Goal: Task Accomplishment & Management: Manage account settings

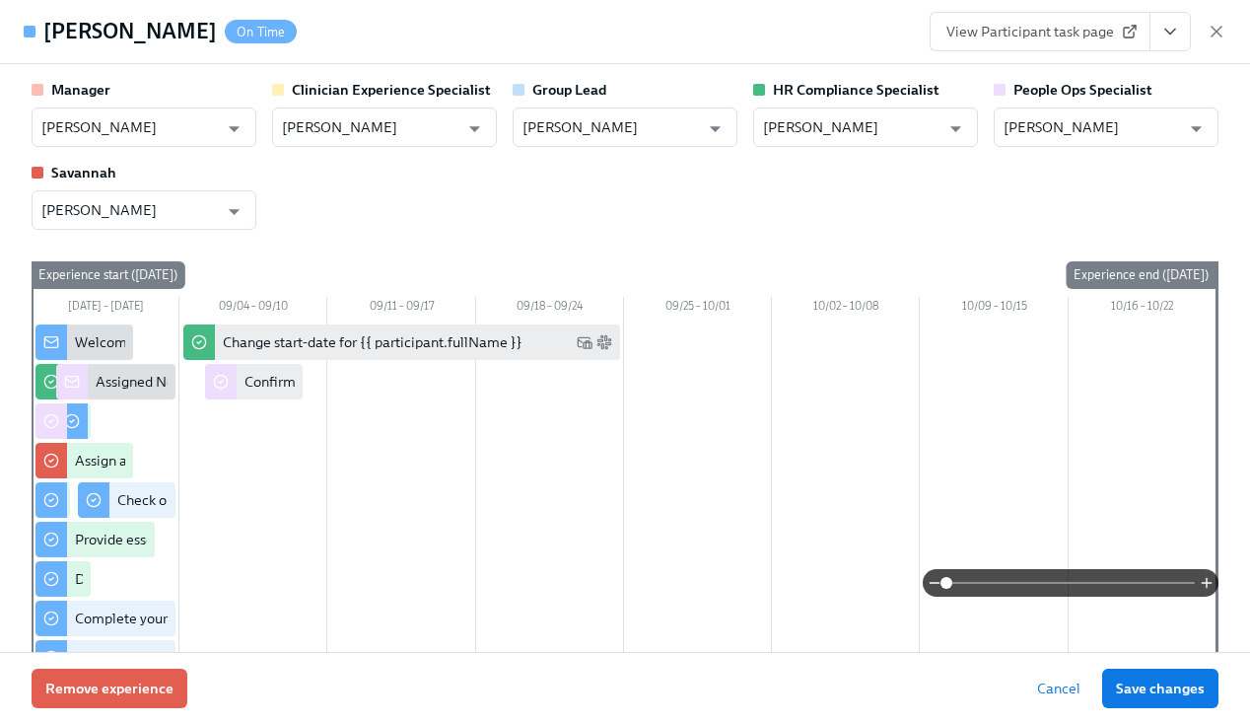
scroll to position [3137, 0]
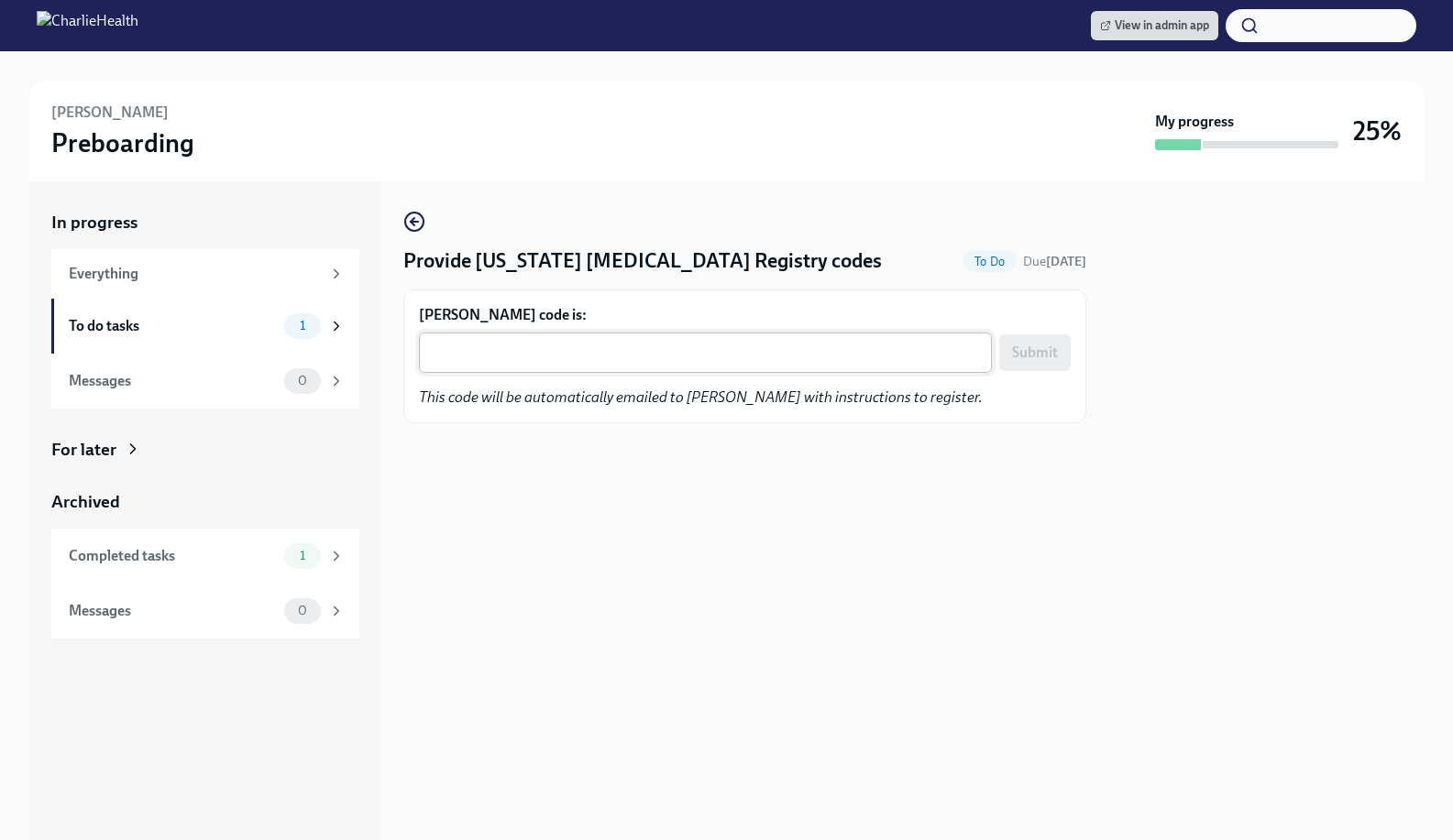
click at [570, 366] on div "x ​" at bounding box center [706, 352] width 573 height 40
paste textarea "FE35716FTTXZ"
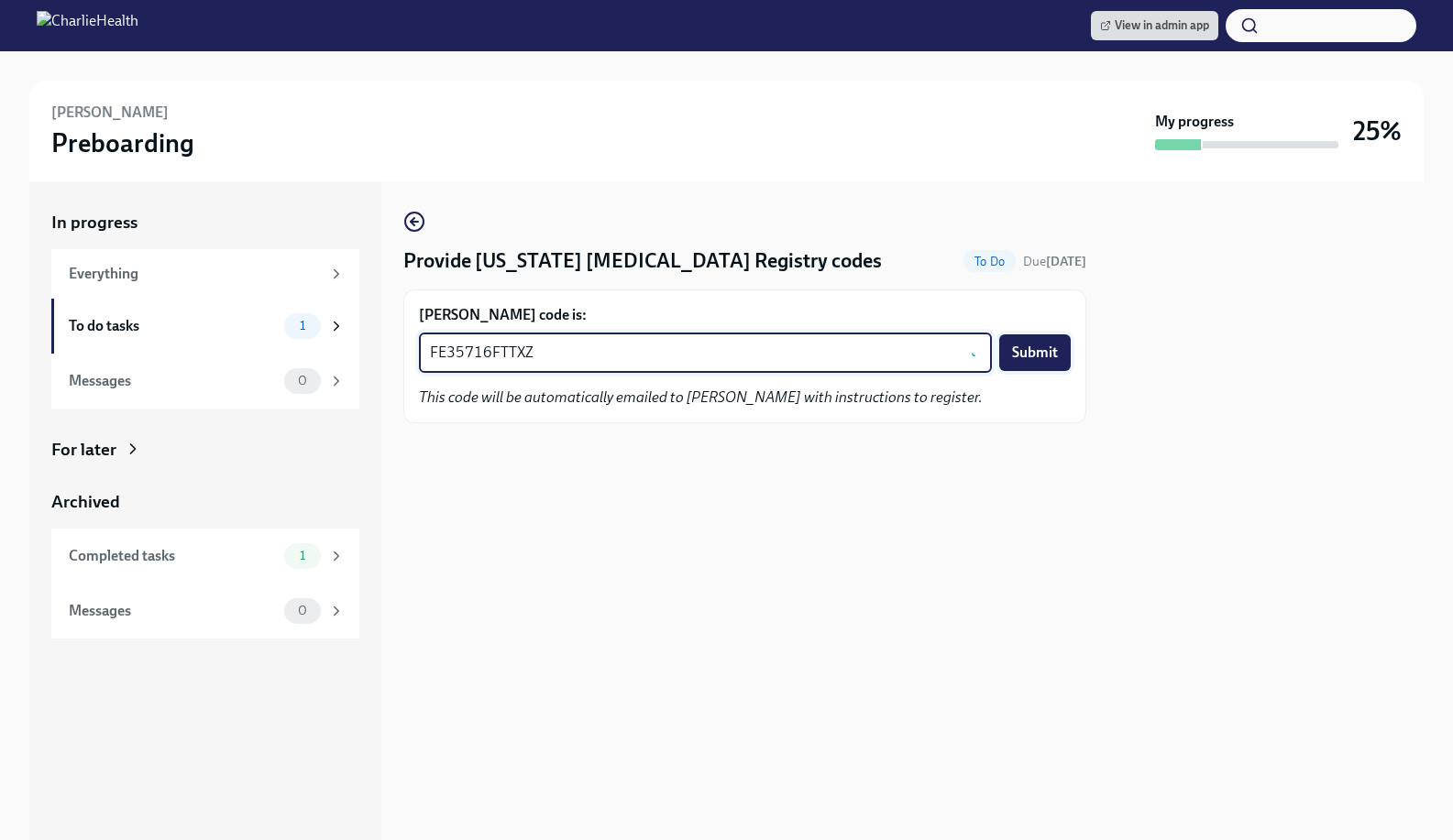
type textarea "FE35716FTTXZ"
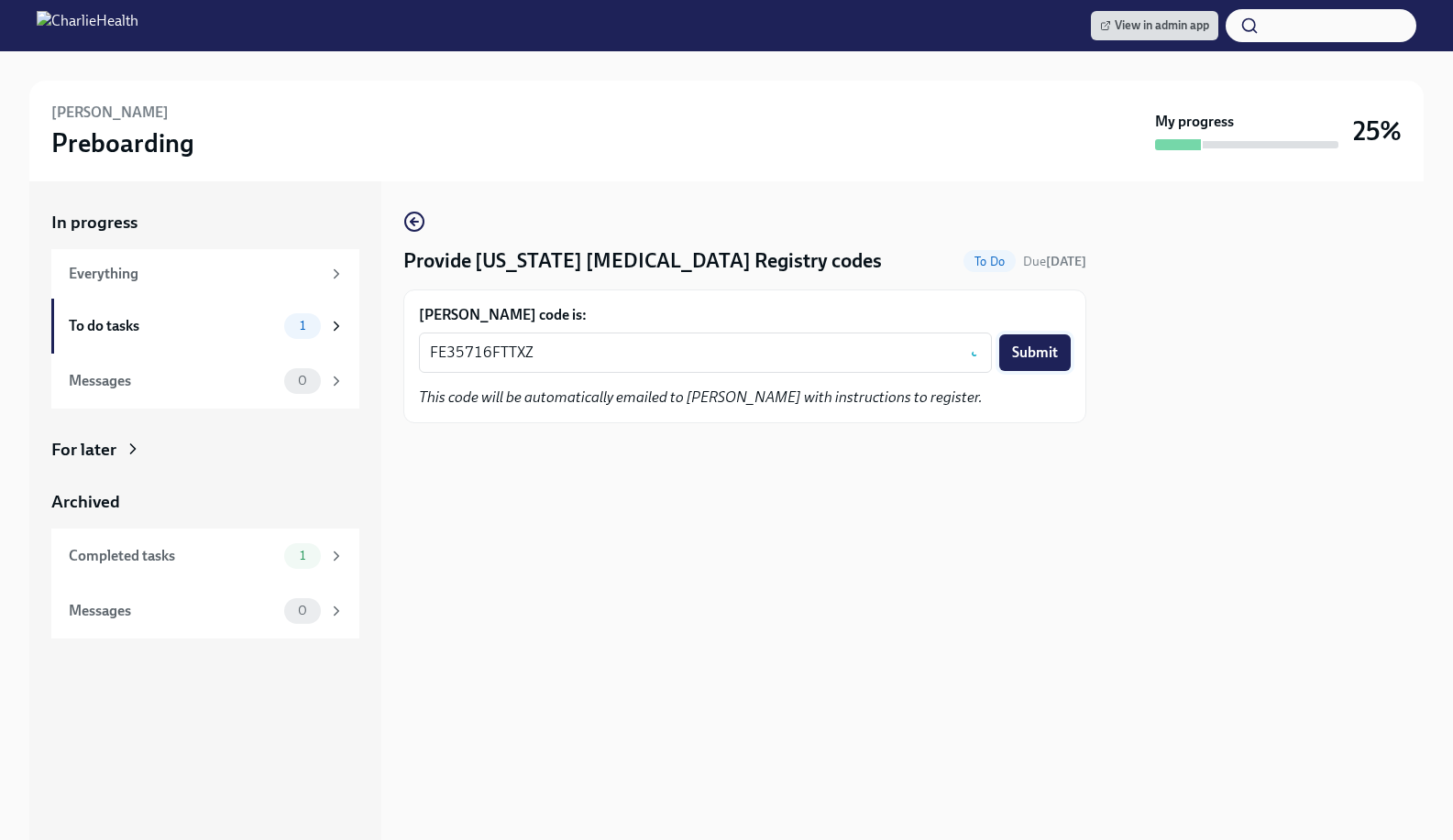
click at [1037, 349] on span "Submit" at bounding box center [1034, 353] width 46 height 19
click at [1161, 7] on div "View in admin app" at bounding box center [726, 25] width 1453 height 51
click at [1160, 17] on span "View in admin app" at bounding box center [1154, 26] width 109 height 19
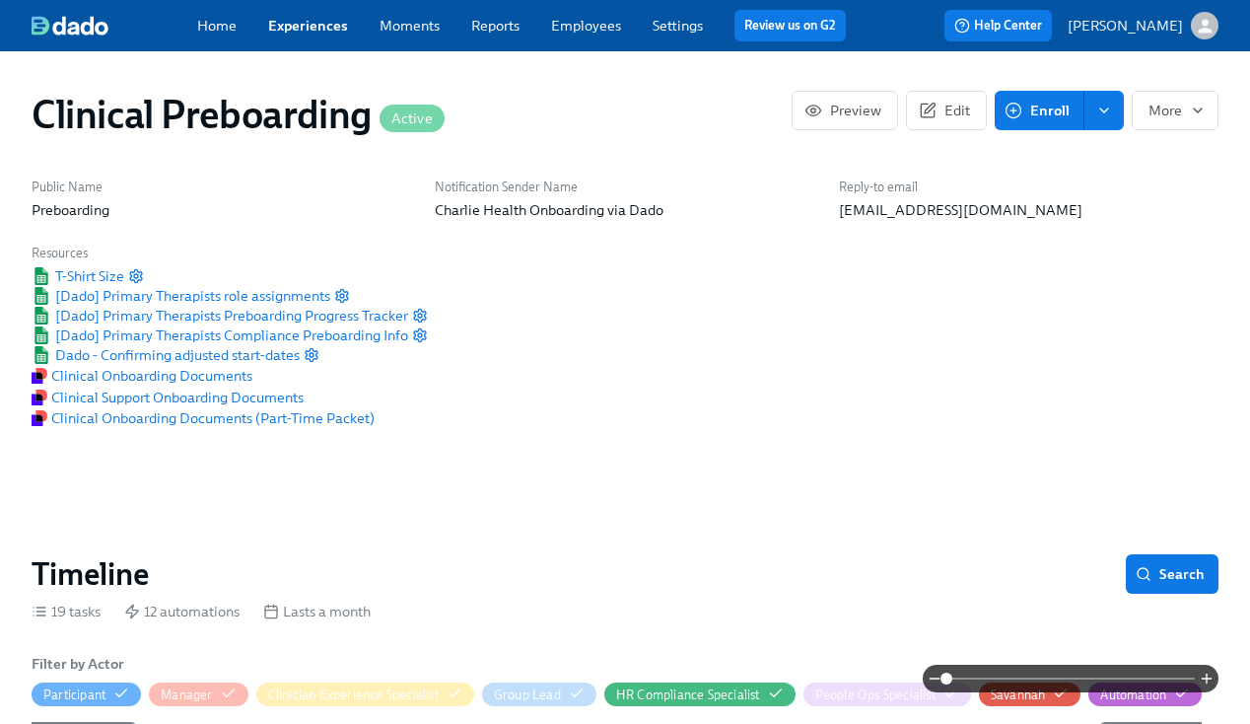
click at [551, 35] on span "Employees" at bounding box center [586, 26] width 70 height 20
click at [593, 22] on link "Employees" at bounding box center [586, 26] width 70 height 18
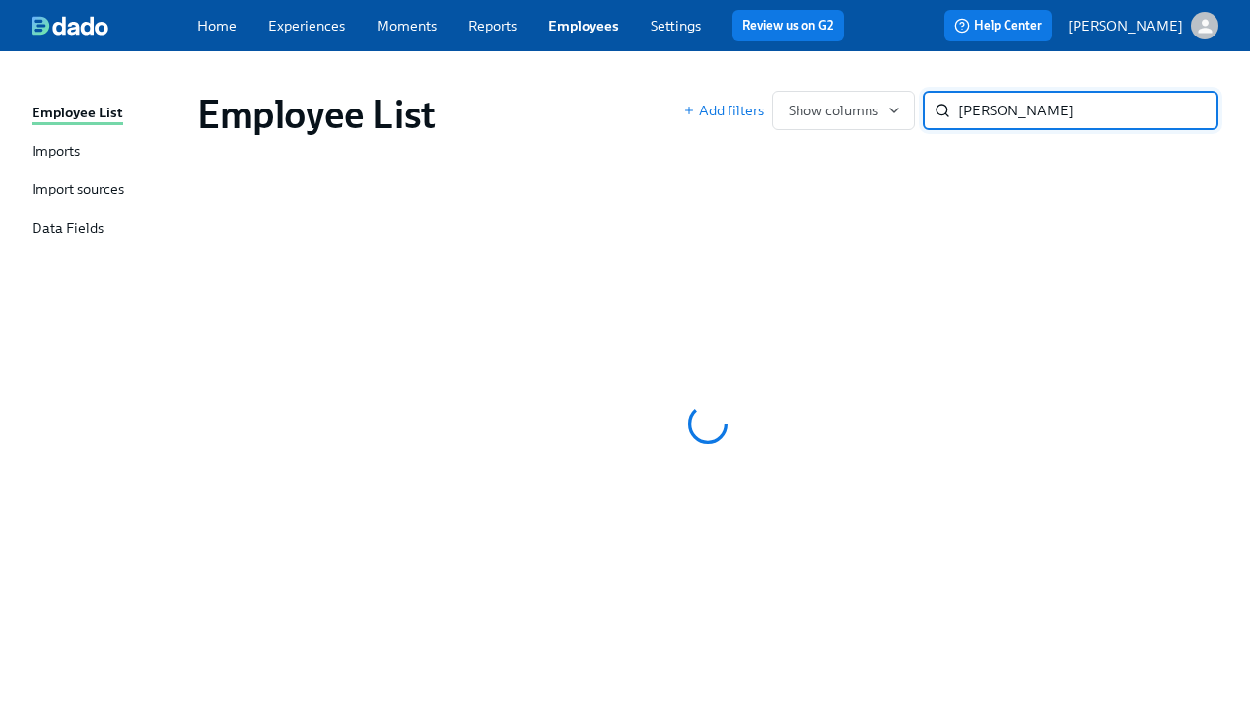
type input "beyer"
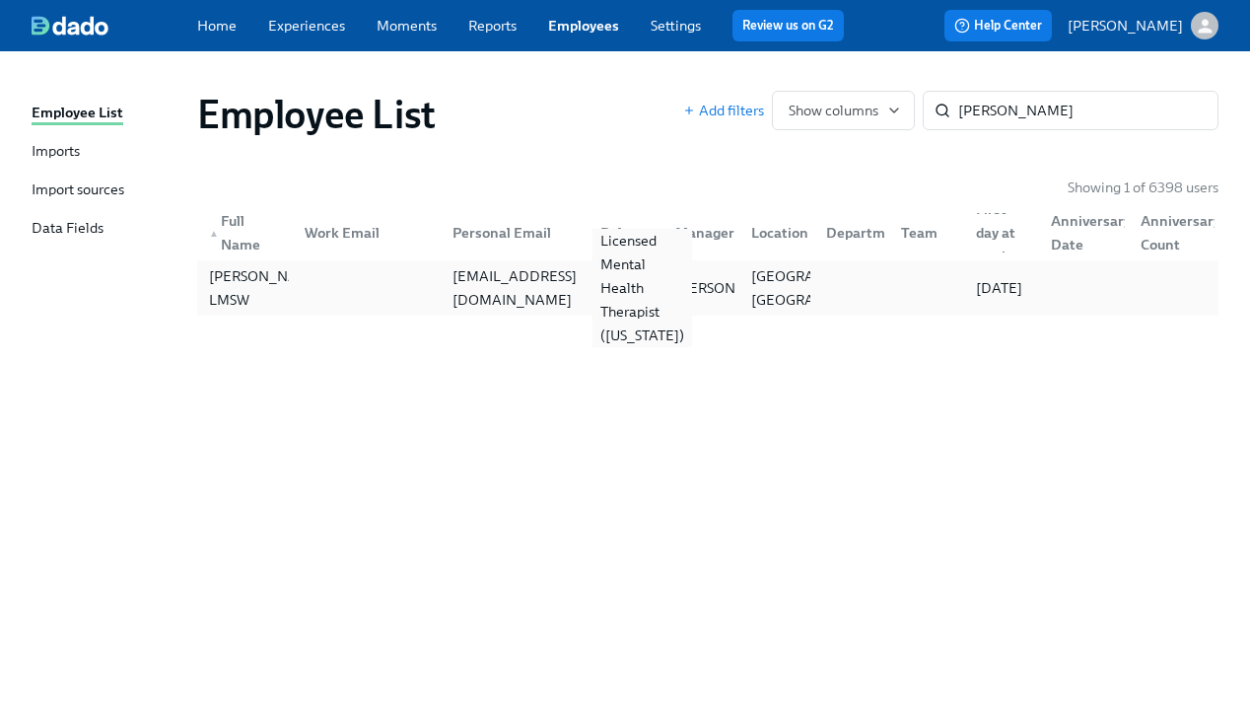
click at [633, 283] on div "Licensed Mental Health Therapist (New York)" at bounding box center [642, 288] width 100 height 118
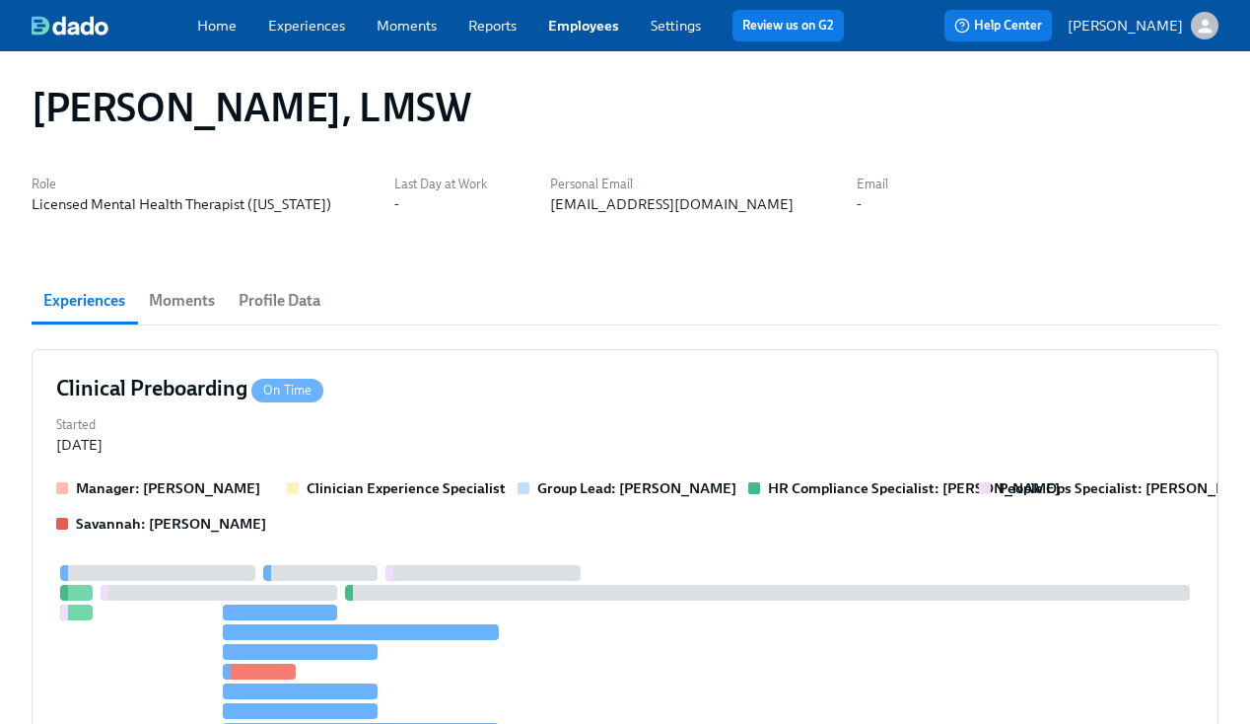
scroll to position [8, 0]
click at [625, 369] on div "Clinical Preboarding On Time Started Aug 29, 2025 Manager: Jamie Gordon Clinici…" at bounding box center [625, 609] width 1187 height 522
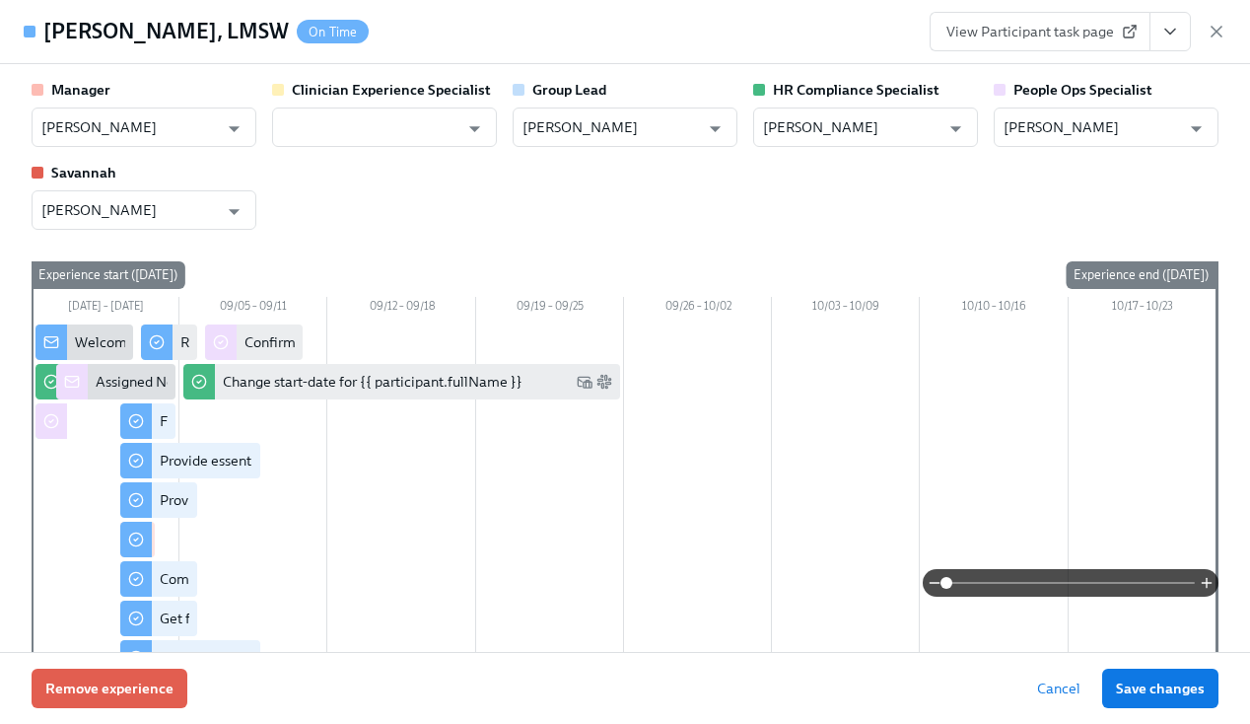
click at [1168, 35] on icon "View task page" at bounding box center [1170, 32] width 20 height 20
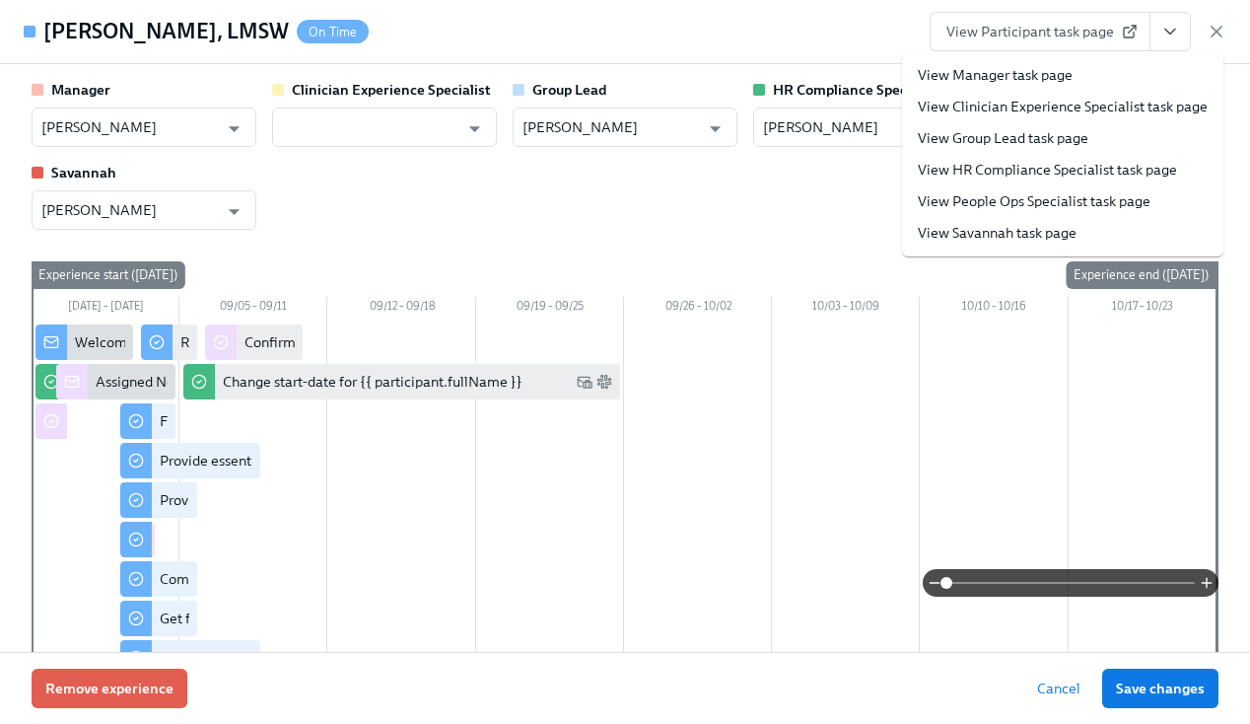
click at [983, 163] on link "View HR Compliance Specialist task page" at bounding box center [1047, 170] width 259 height 20
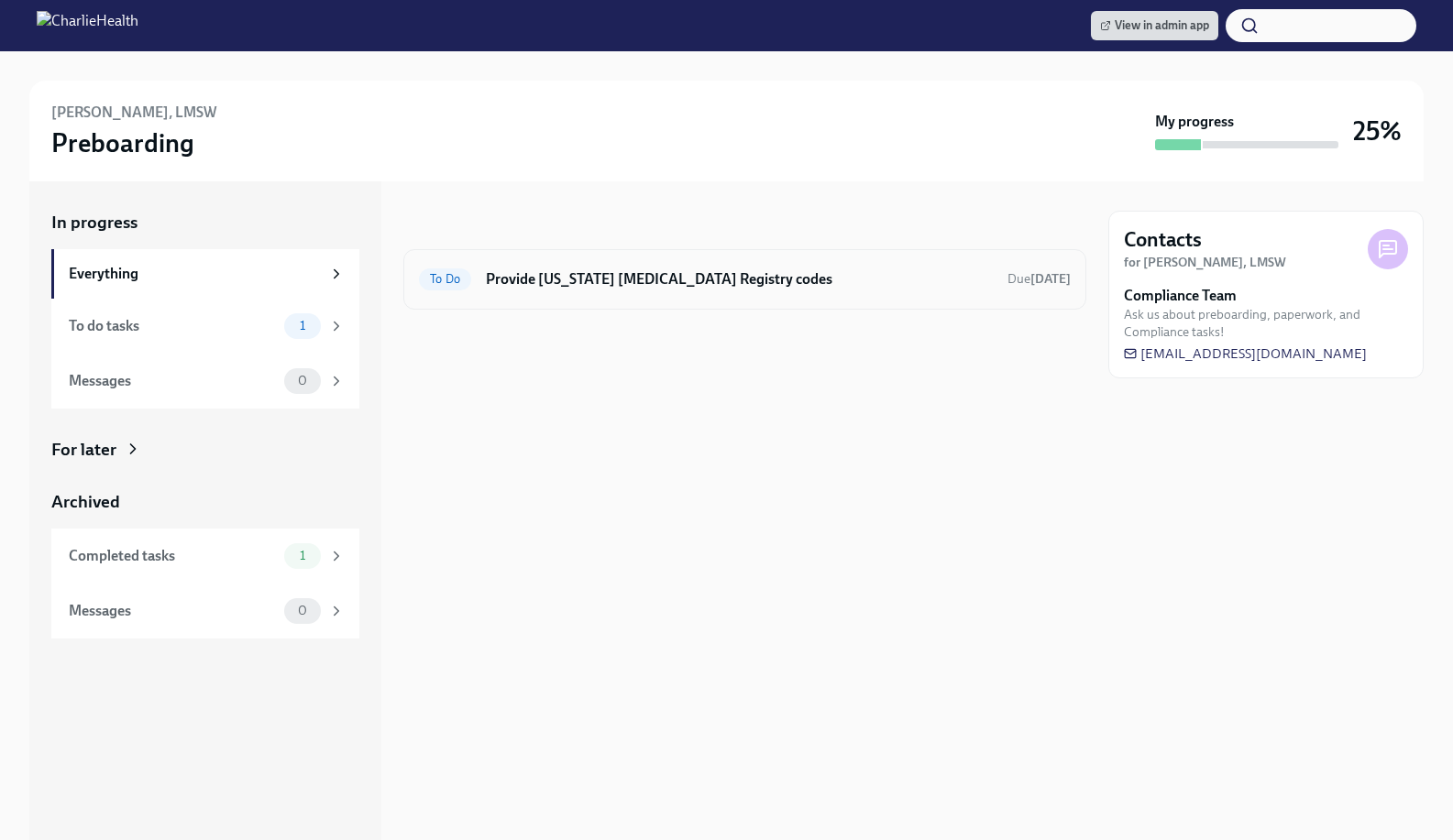
click at [730, 258] on div "To Do Provide Pennsylvania Child Abuse Registry codes Due tomorrow" at bounding box center [745, 279] width 682 height 60
click at [673, 286] on h6 "Provide [US_STATE] [MEDICAL_DATA] Registry codes" at bounding box center [738, 280] width 507 height 20
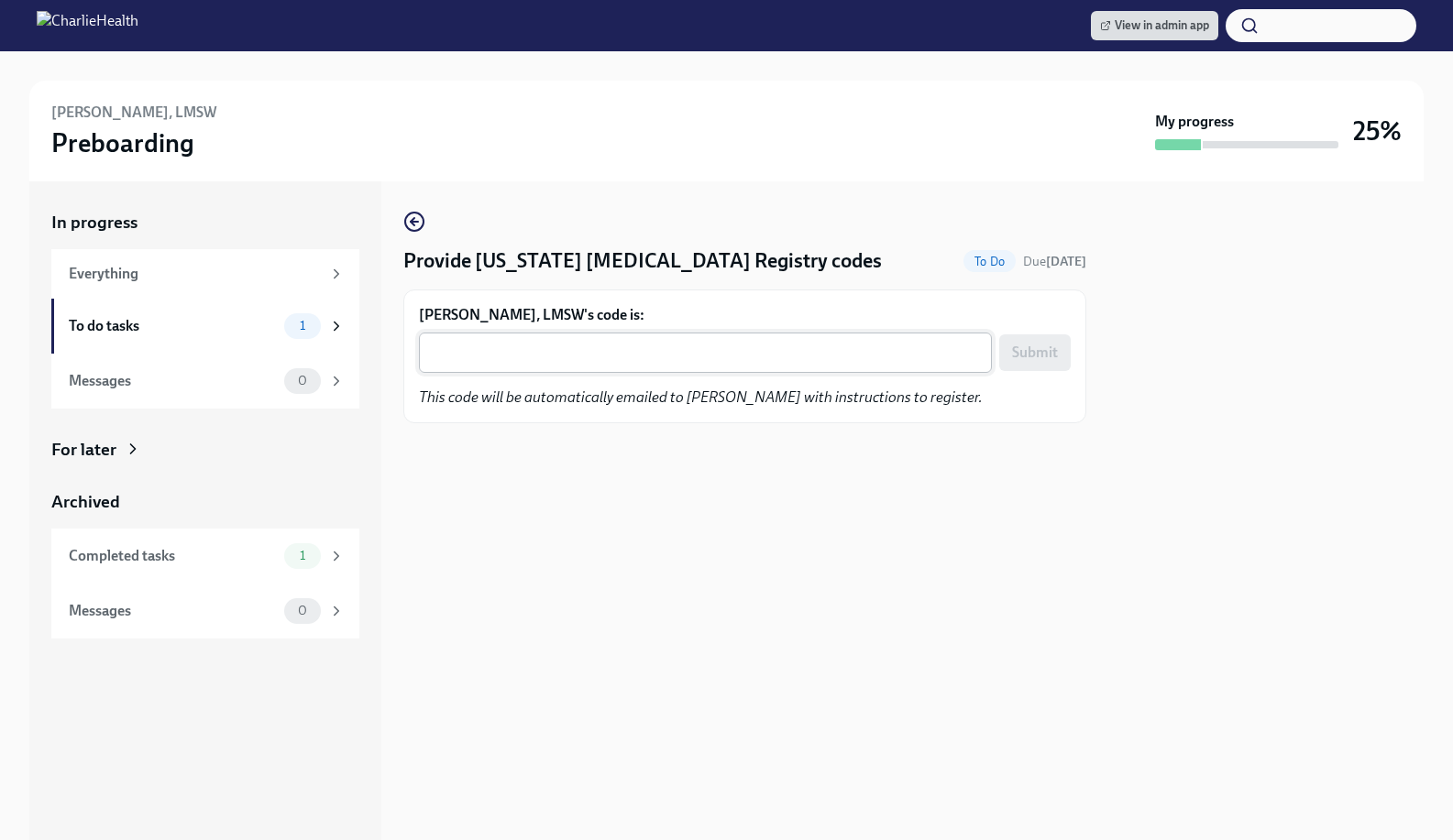
click at [638, 357] on textarea "Bridget Beyer, LMSW's code is:" at bounding box center [705, 353] width 550 height 22
paste textarea "022ZAHNAKXOG"
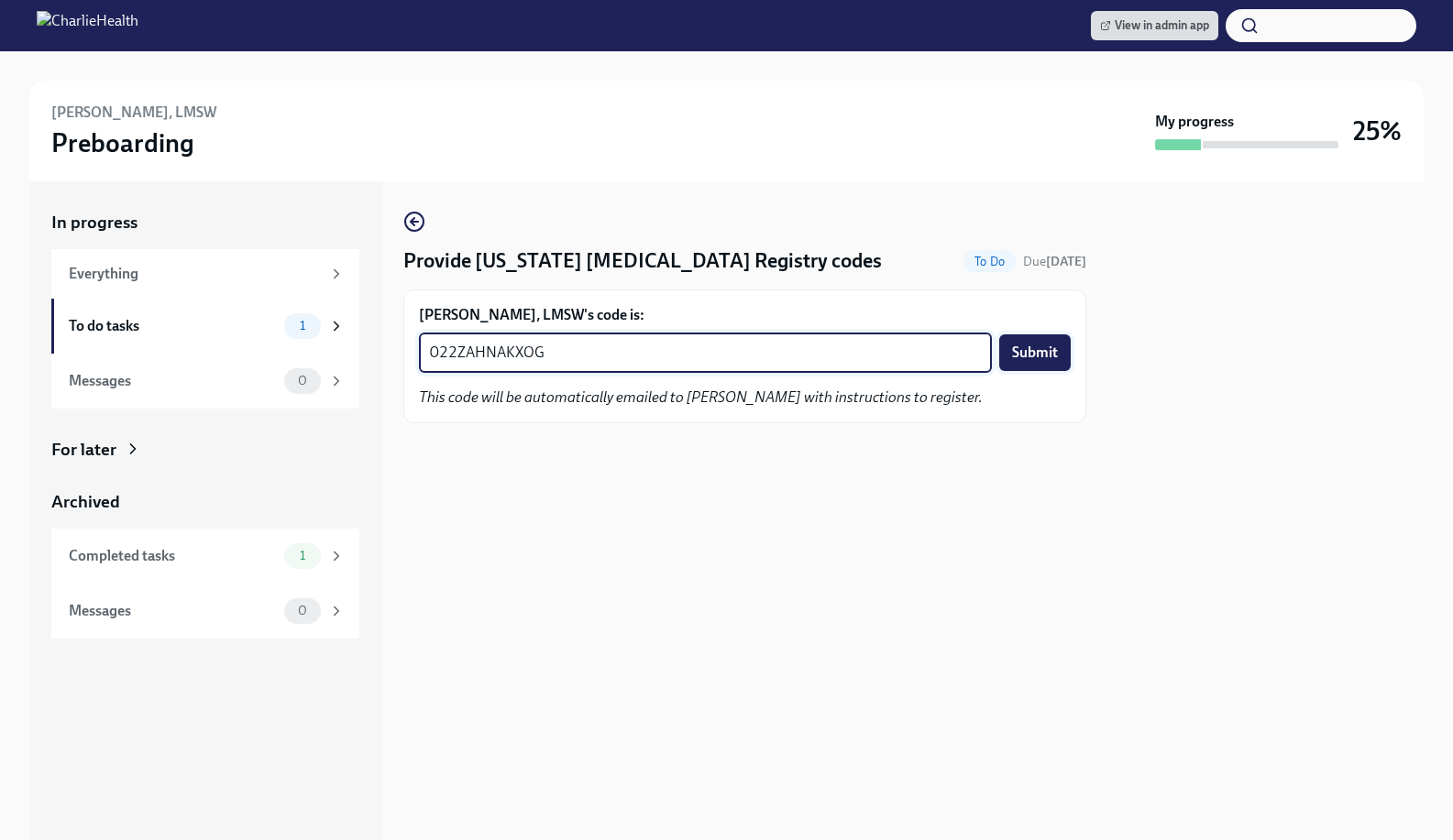
type textarea "022ZAHNAKXOG"
click at [1030, 362] on button "Submit" at bounding box center [1035, 352] width 72 height 36
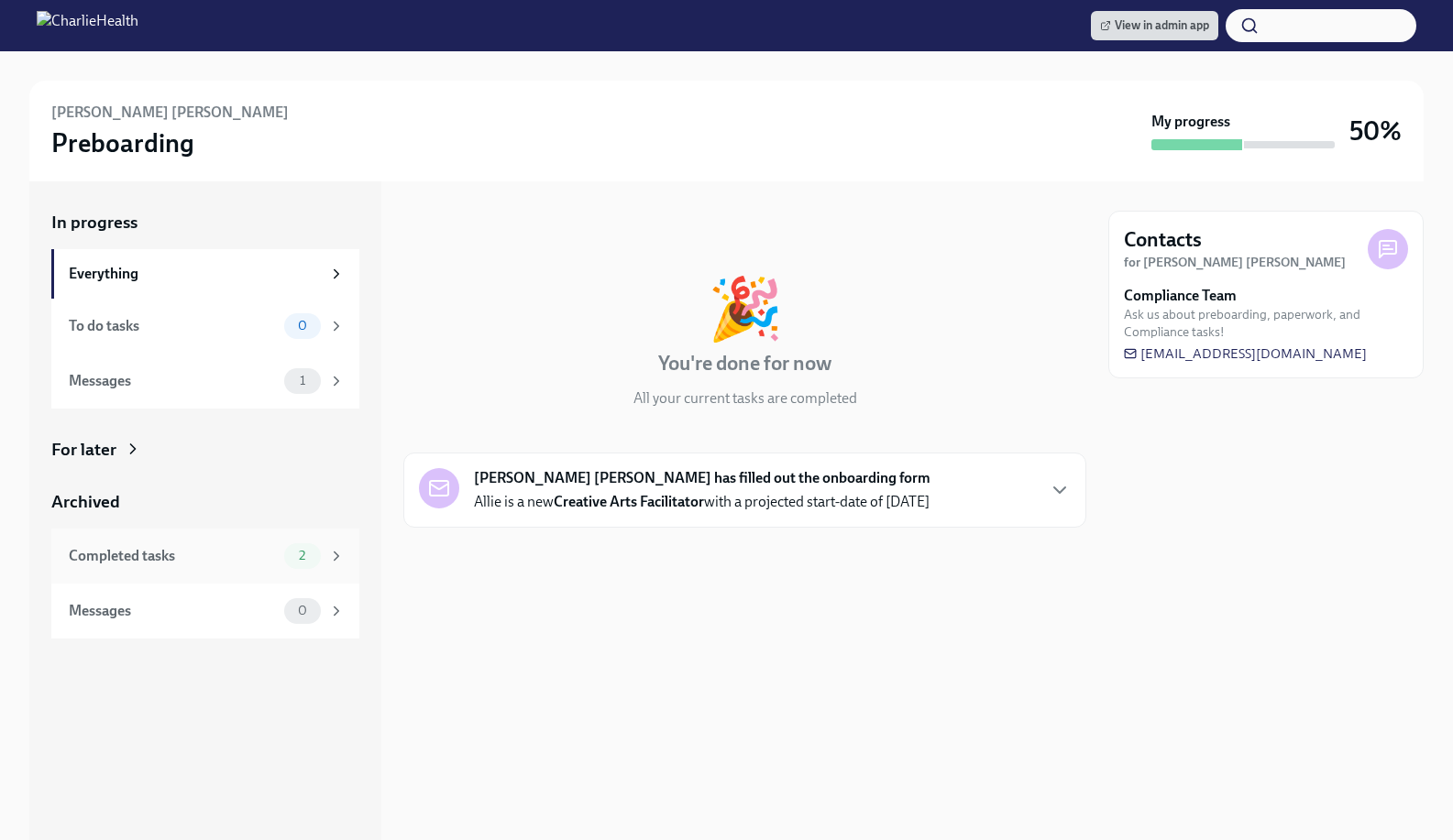
click at [289, 536] on div "Completed tasks 2" at bounding box center [205, 556] width 308 height 55
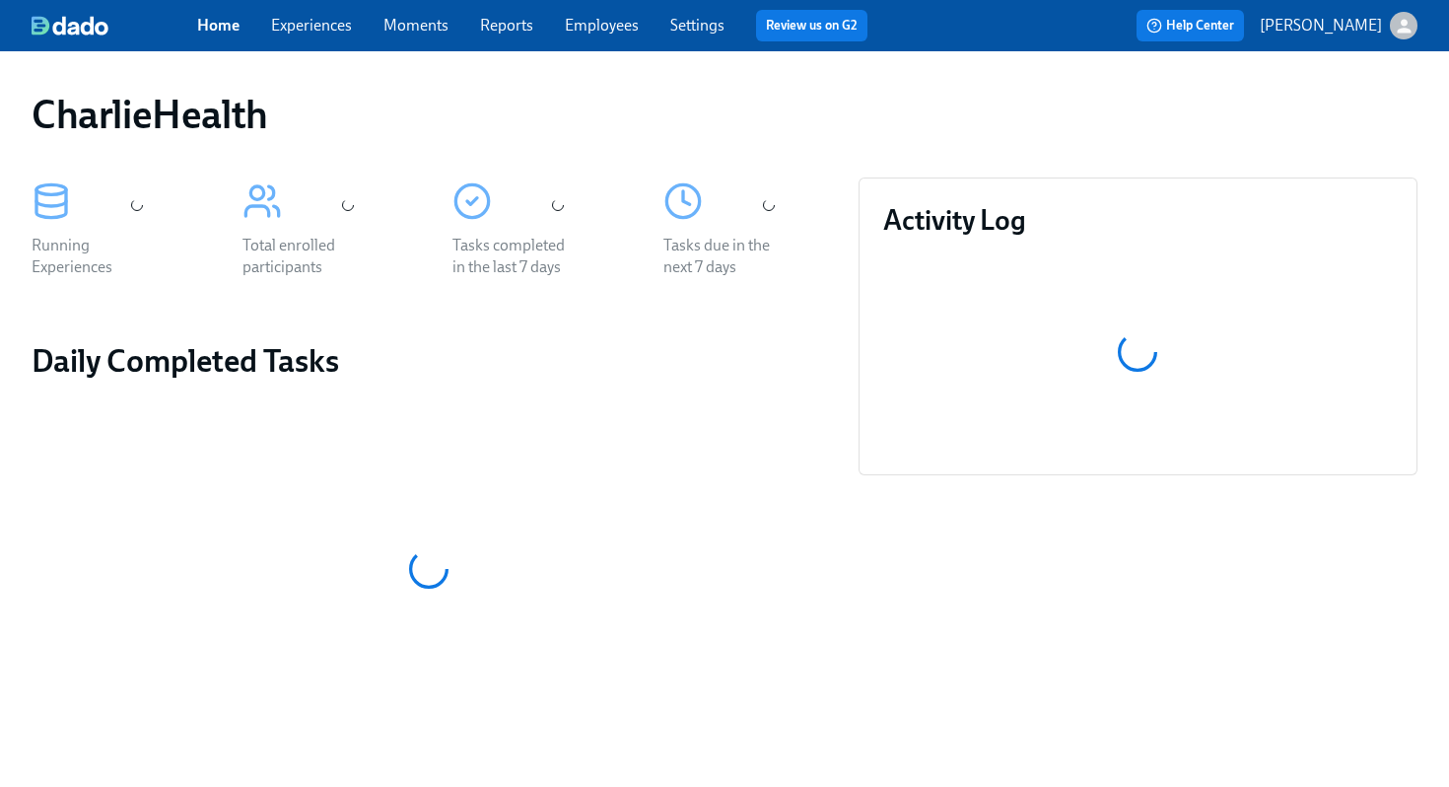
click at [590, 19] on link "Employees" at bounding box center [602, 25] width 74 height 19
click at [597, 29] on link "Employees" at bounding box center [602, 25] width 74 height 19
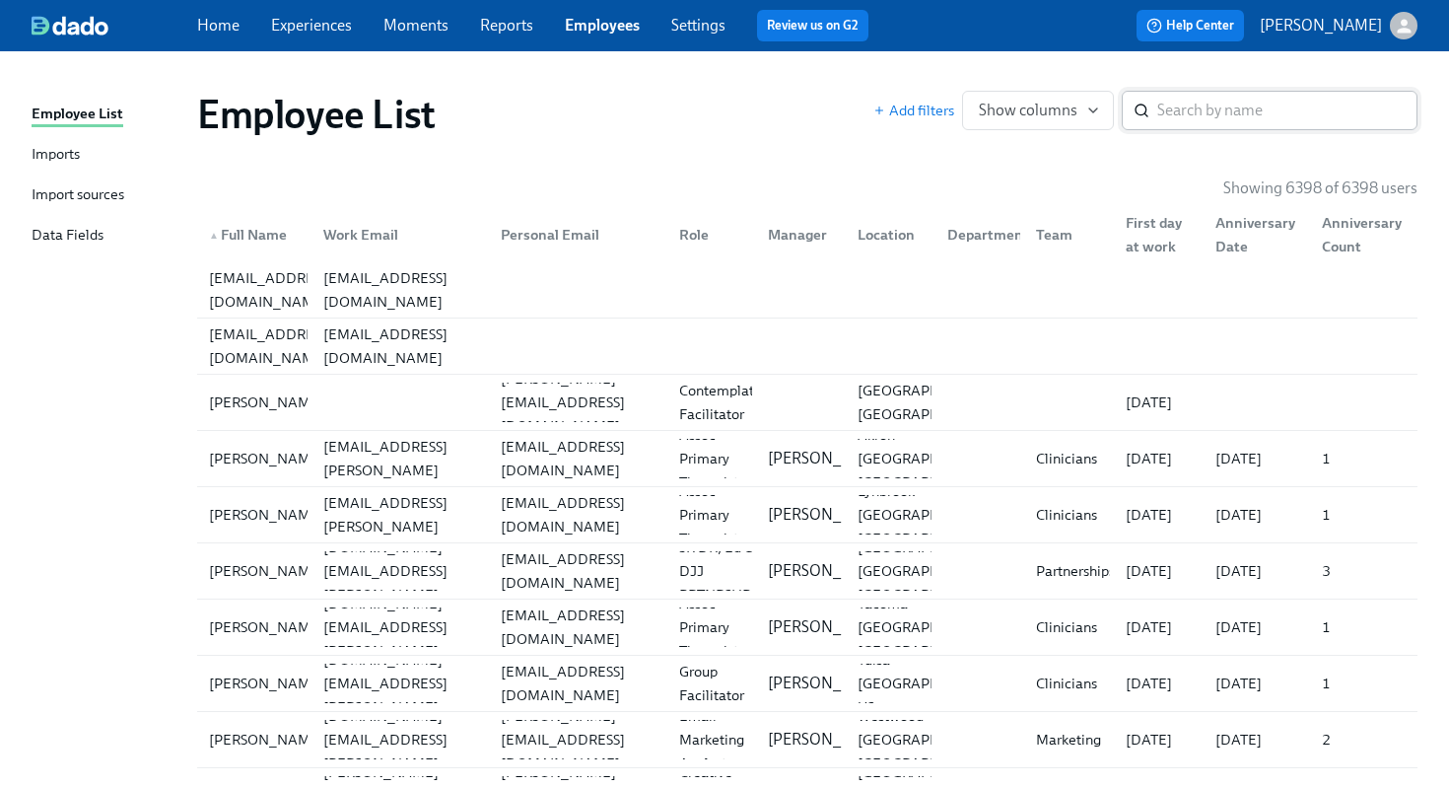
click at [1176, 117] on input "search" at bounding box center [1287, 110] width 260 height 39
type input "[PERSON_NAME]"
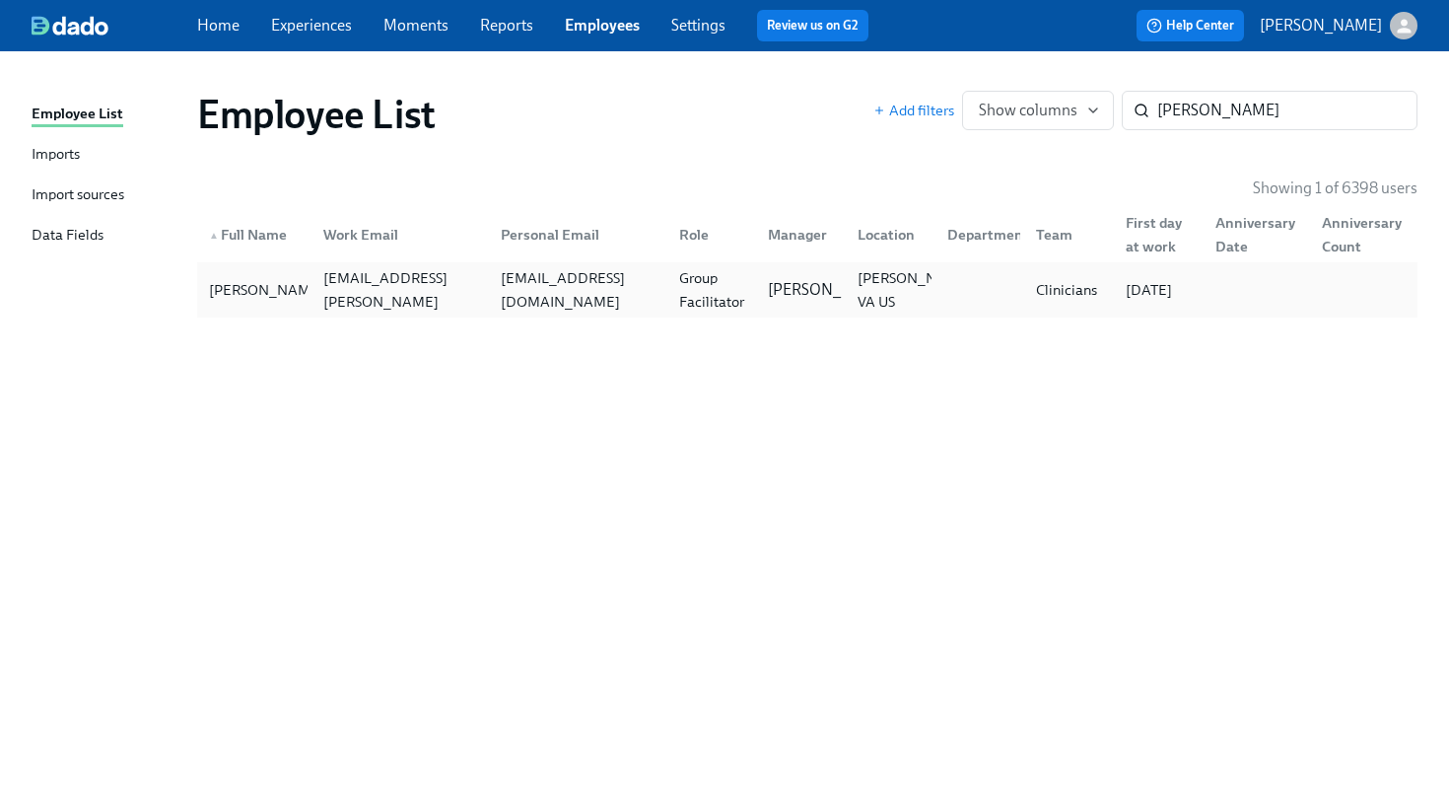
click at [700, 273] on div "Group Facilitator" at bounding box center [712, 289] width 82 height 47
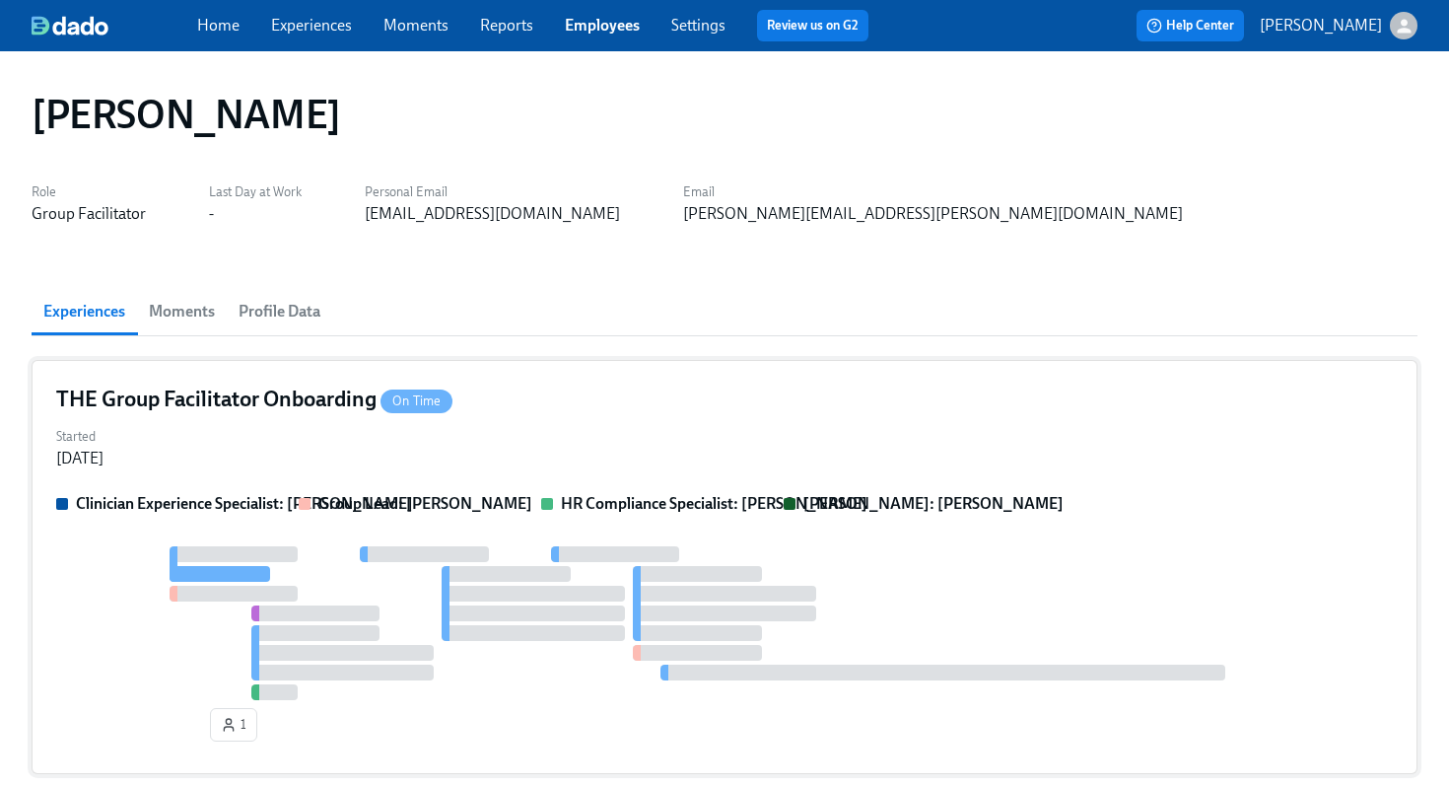
click at [453, 371] on div "THE Group Facilitator Onboarding On Time Started Aug 29, 2025 Clinician Experie…" at bounding box center [725, 567] width 1386 height 414
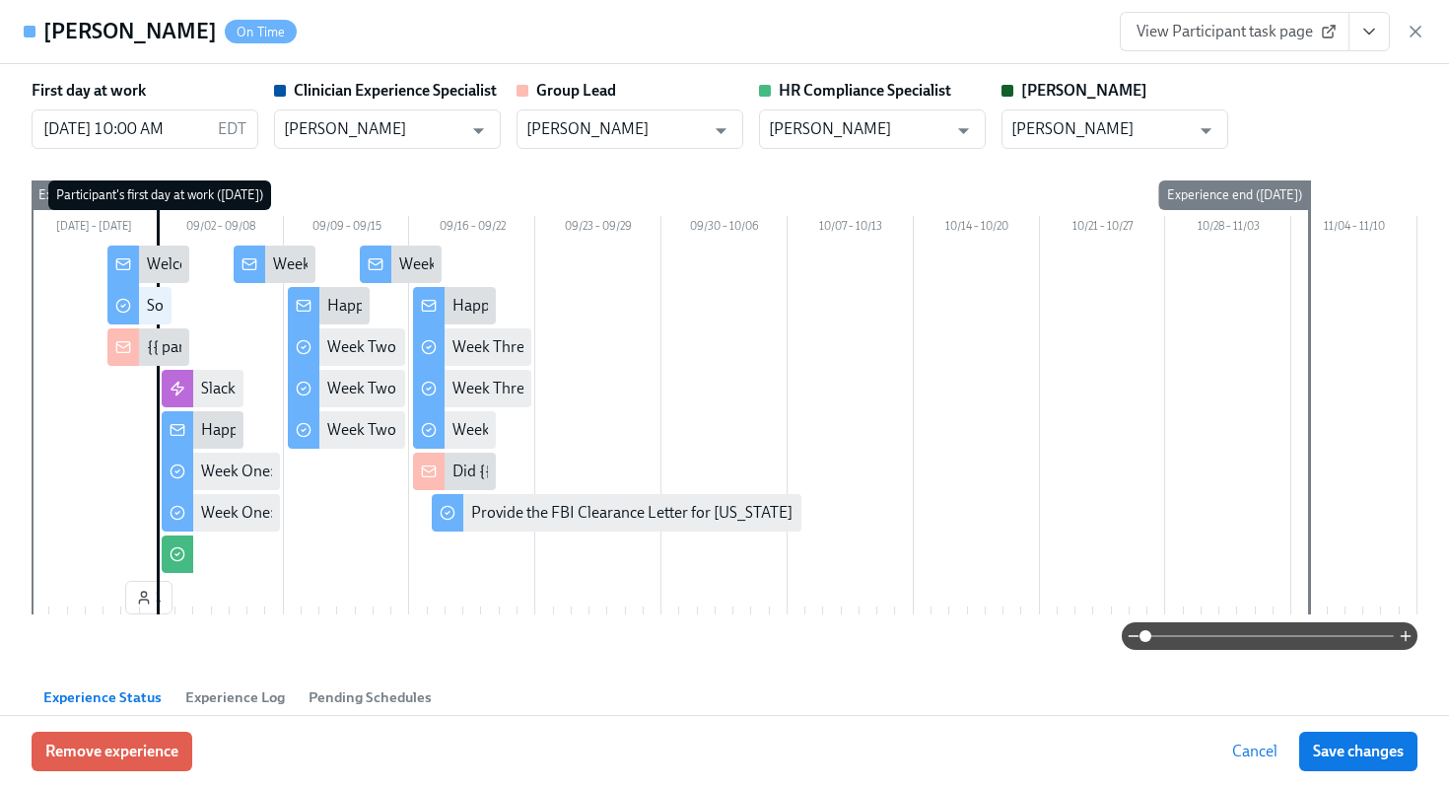
click at [1366, 39] on icon "View task page" at bounding box center [1369, 32] width 20 height 20
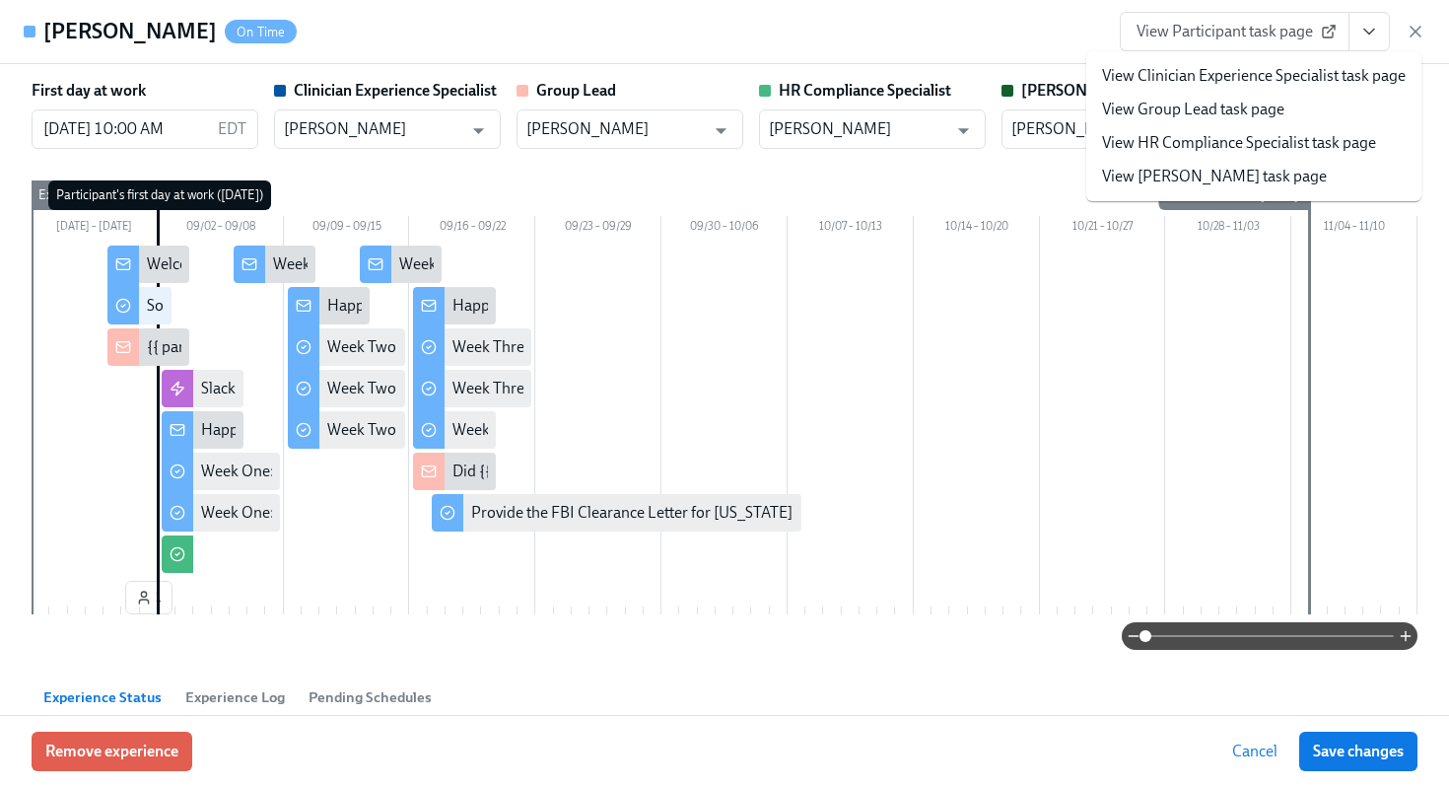
click at [1218, 143] on link "View HR Compliance Specialist task page" at bounding box center [1239, 143] width 274 height 22
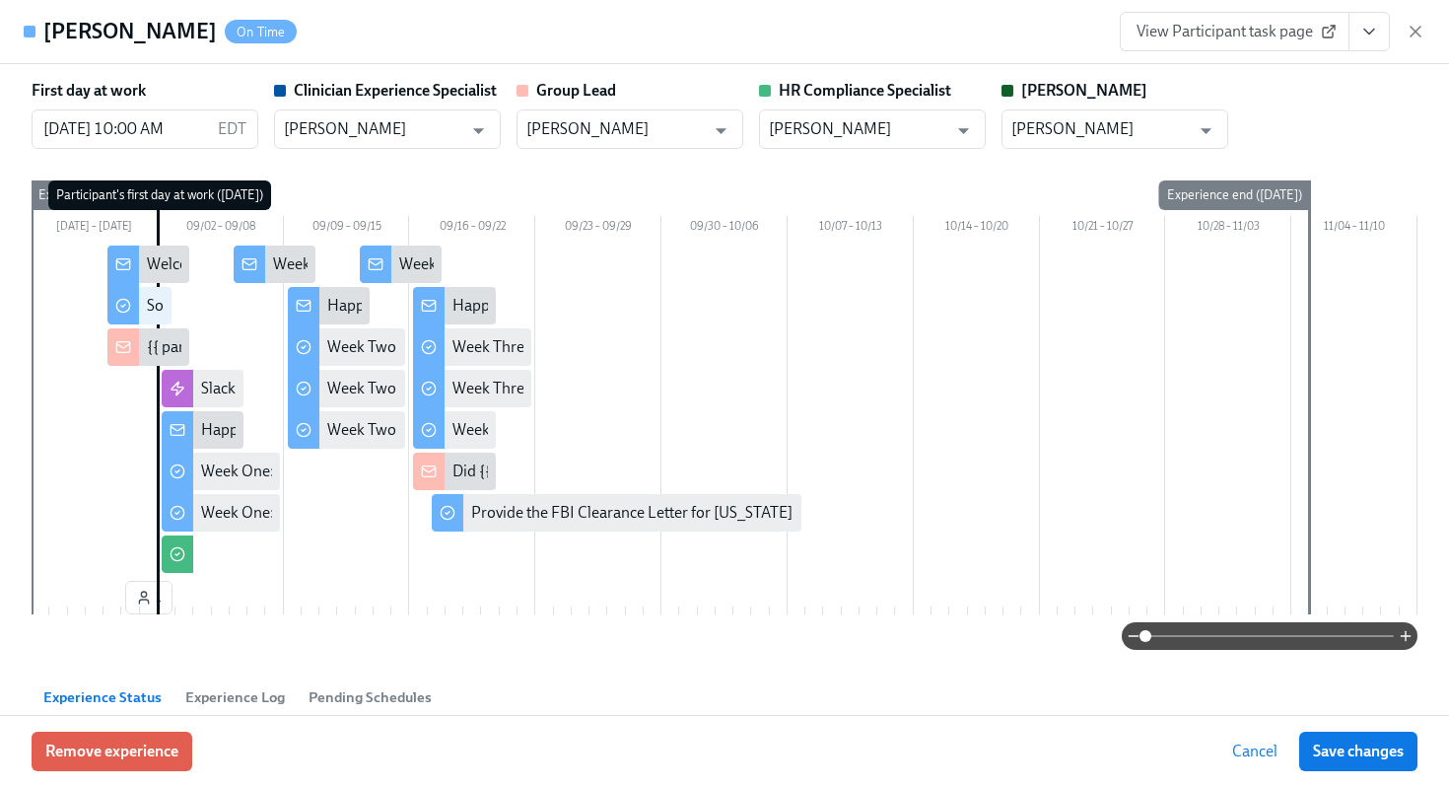
click at [1415, 14] on div "View Participant task page" at bounding box center [1273, 31] width 306 height 39
click at [1413, 27] on icon "button" at bounding box center [1416, 32] width 20 height 20
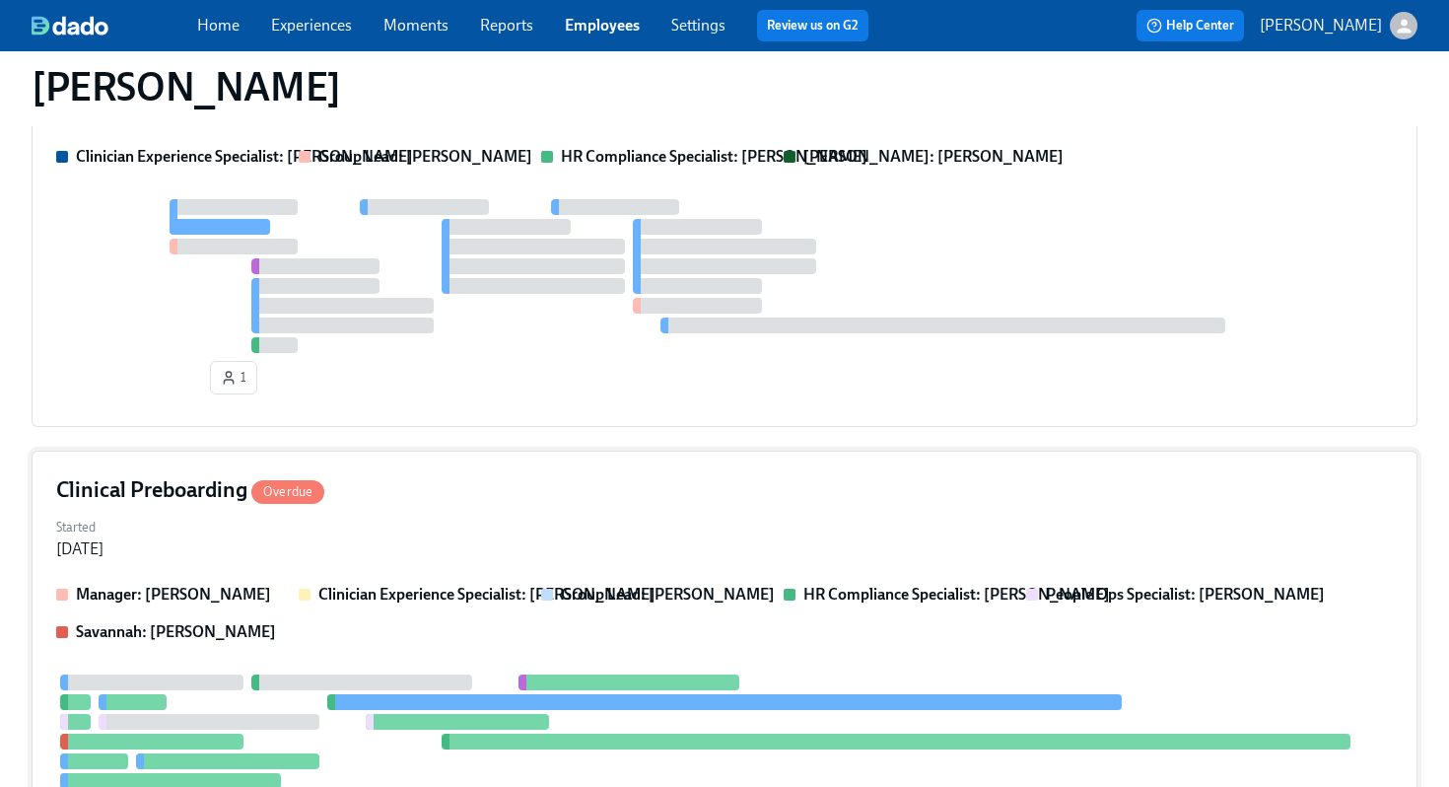
scroll to position [308, 0]
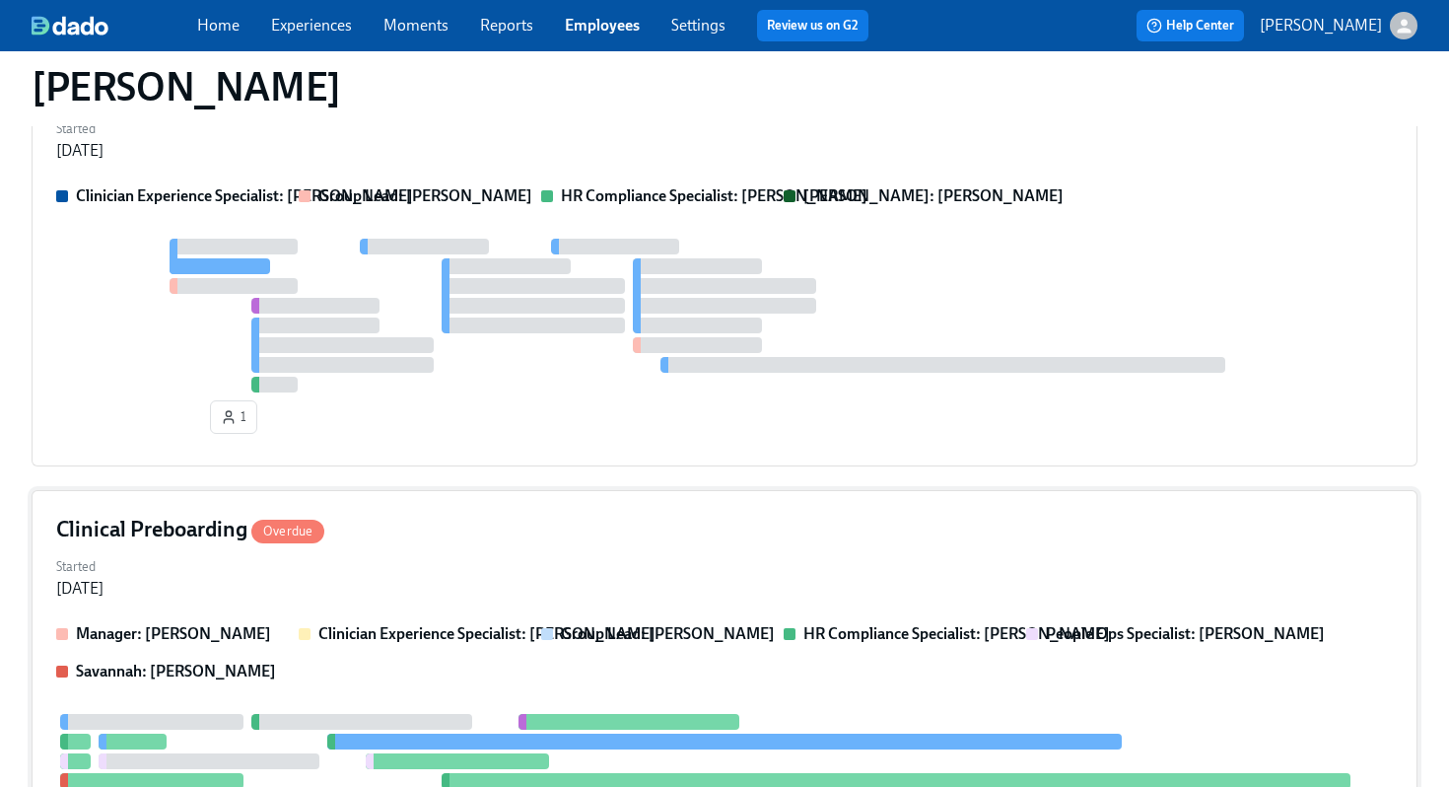
click at [783, 261] on div at bounding box center [724, 316] width 1337 height 154
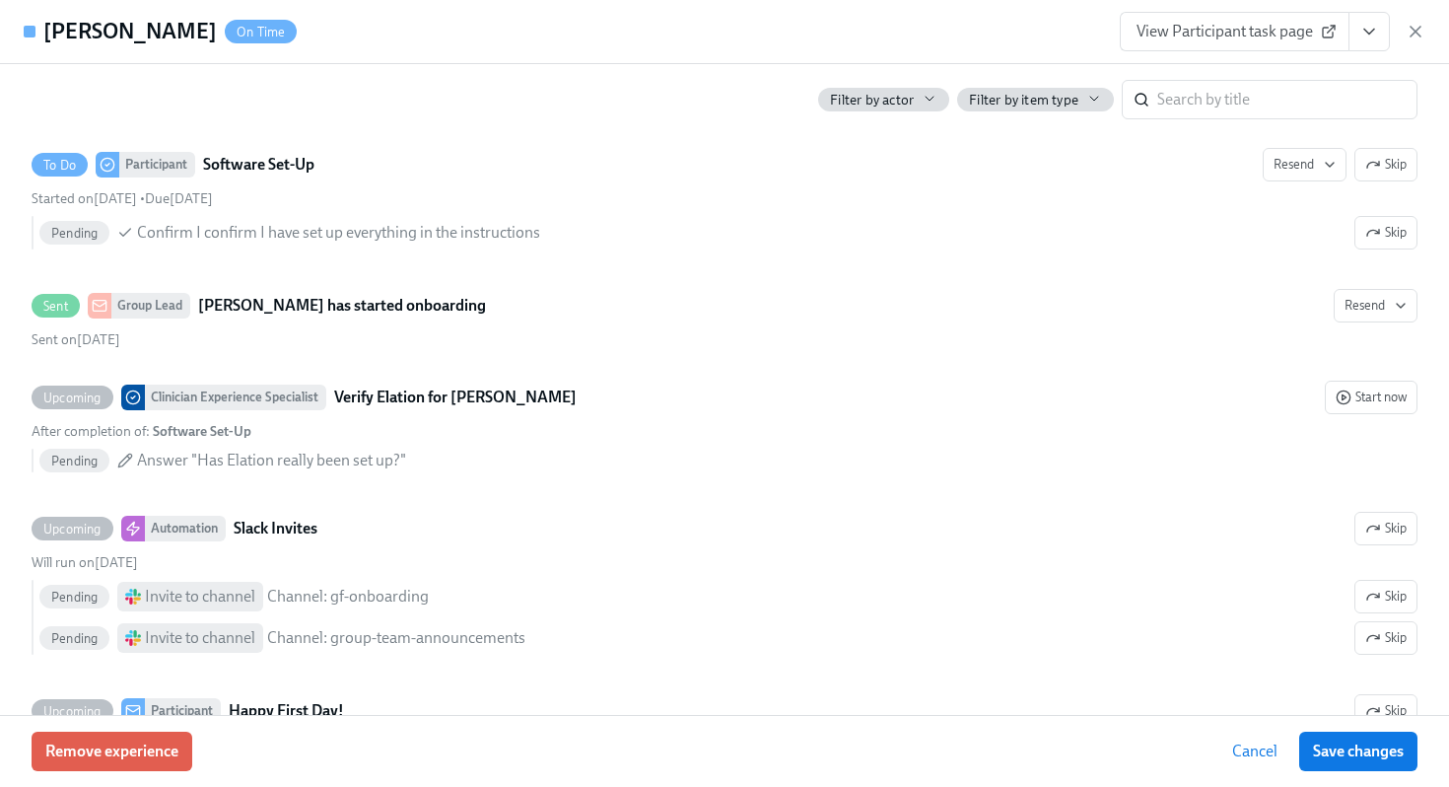
scroll to position [0, 0]
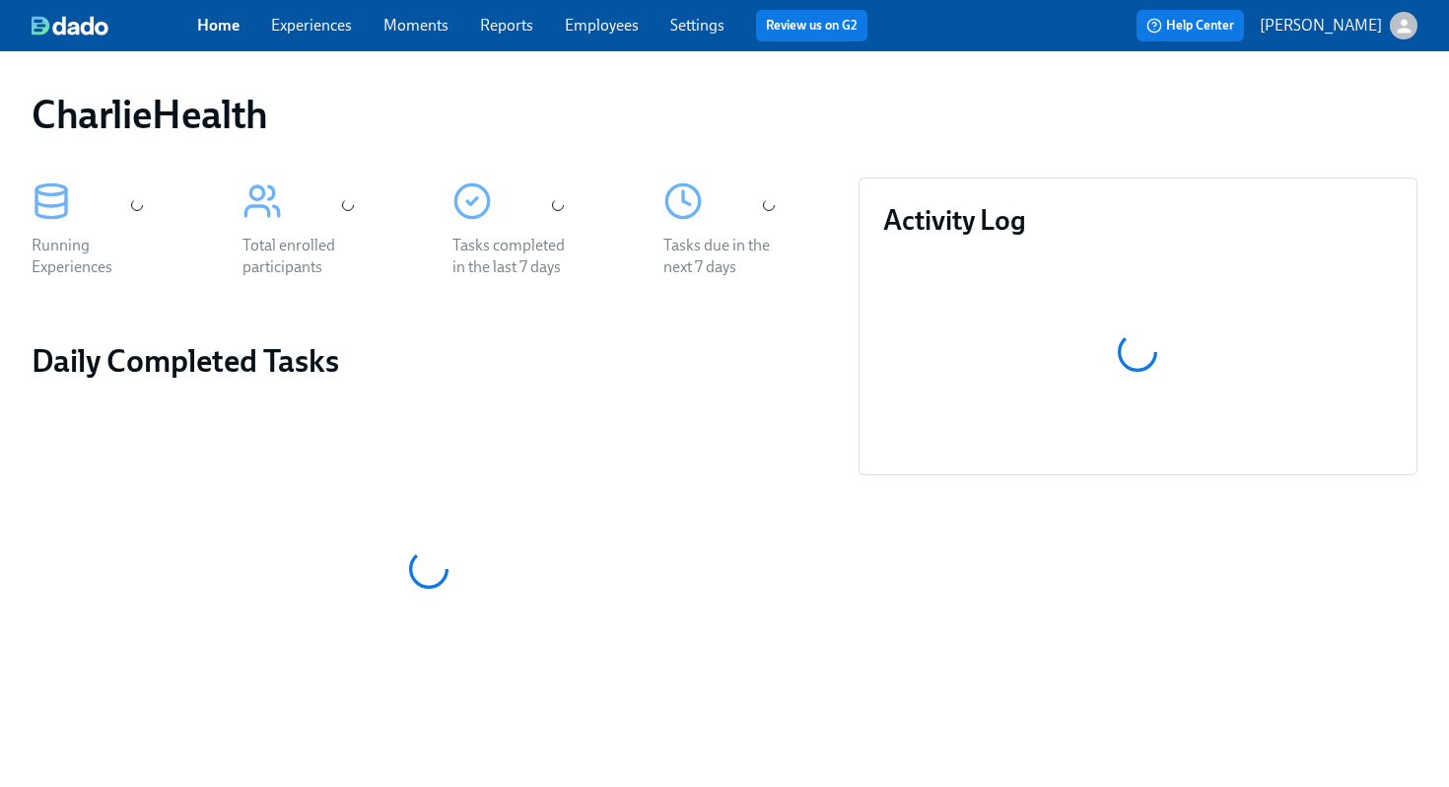
click at [572, 17] on link "Employees" at bounding box center [602, 25] width 74 height 19
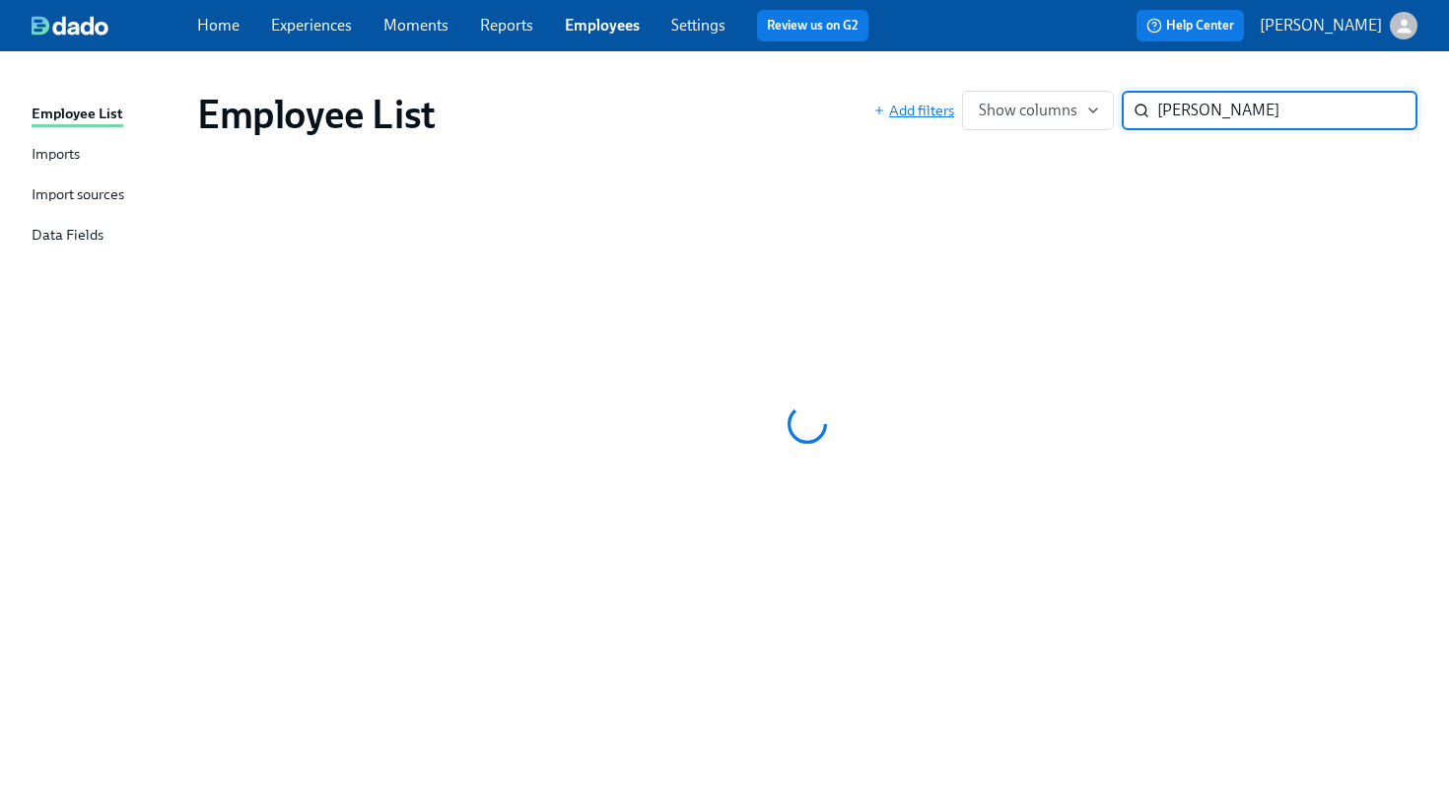
type input "joyal"
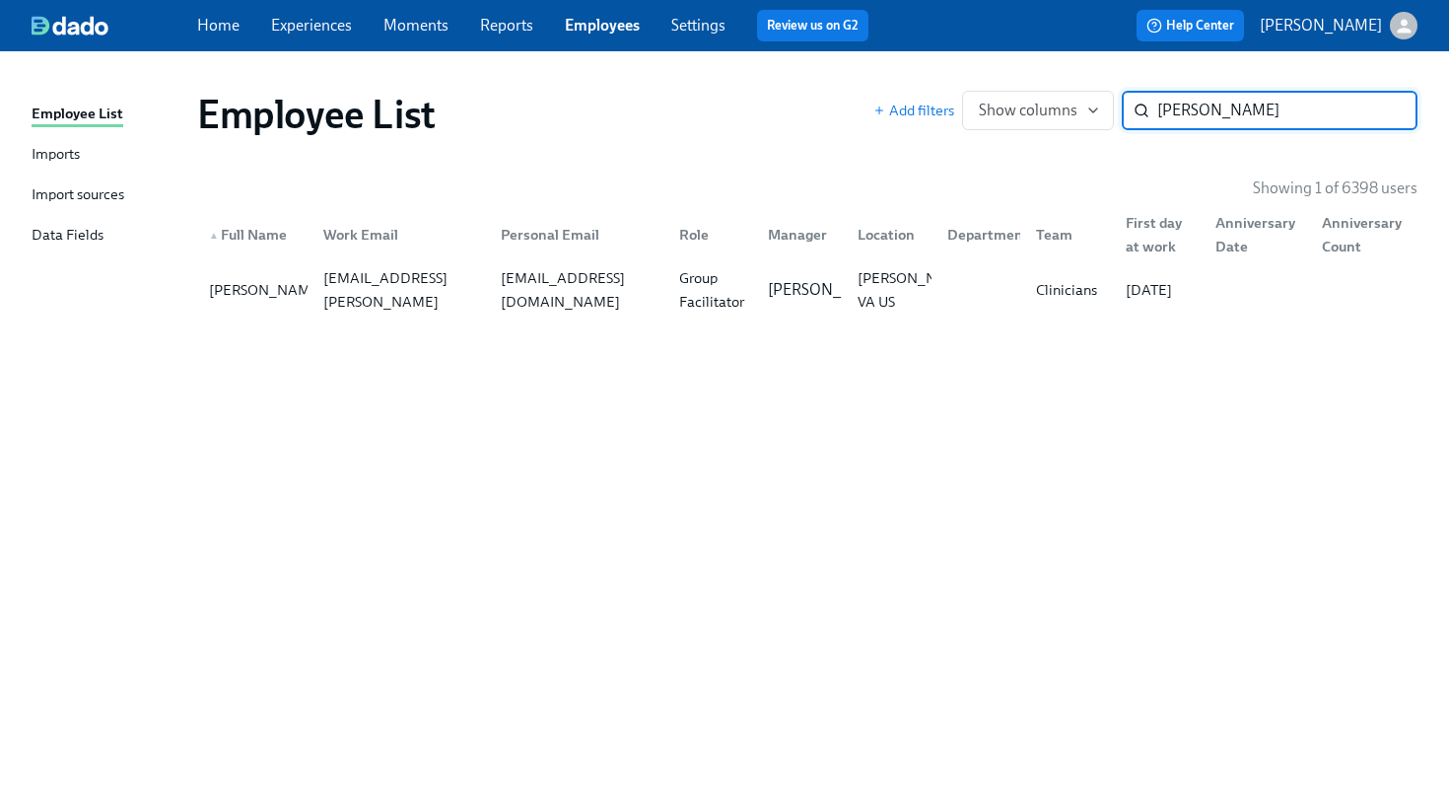
click at [698, 321] on div "Employee List Add filters Show columns joyal ​ Showing 1 of 6398 users ▲ Full N…" at bounding box center [725, 407] width 1386 height 664
click at [628, 284] on div "lucasejoyal@gmail.com" at bounding box center [578, 289] width 171 height 47
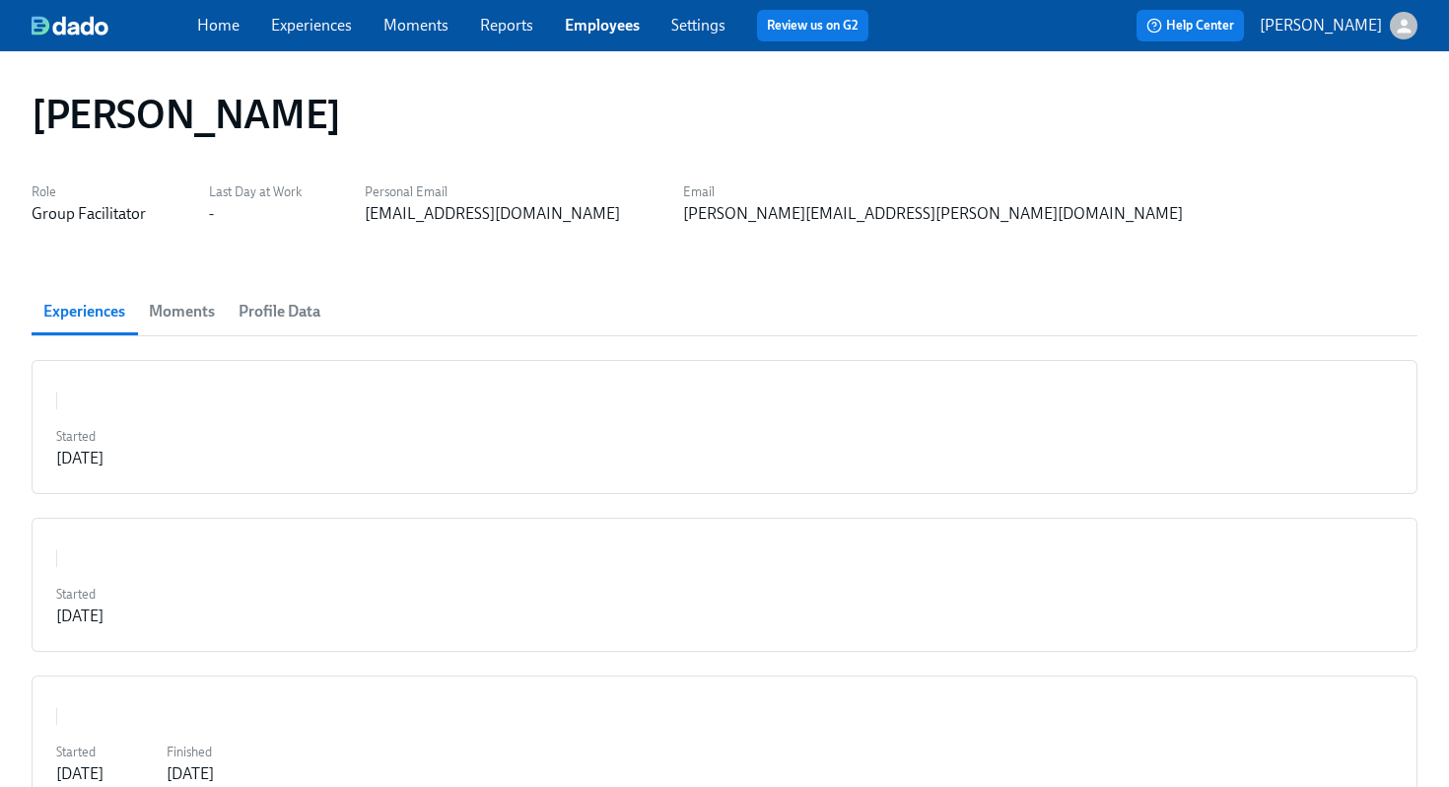
click at [493, 212] on div "lucasejoyal@gmail.com" at bounding box center [492, 214] width 255 height 22
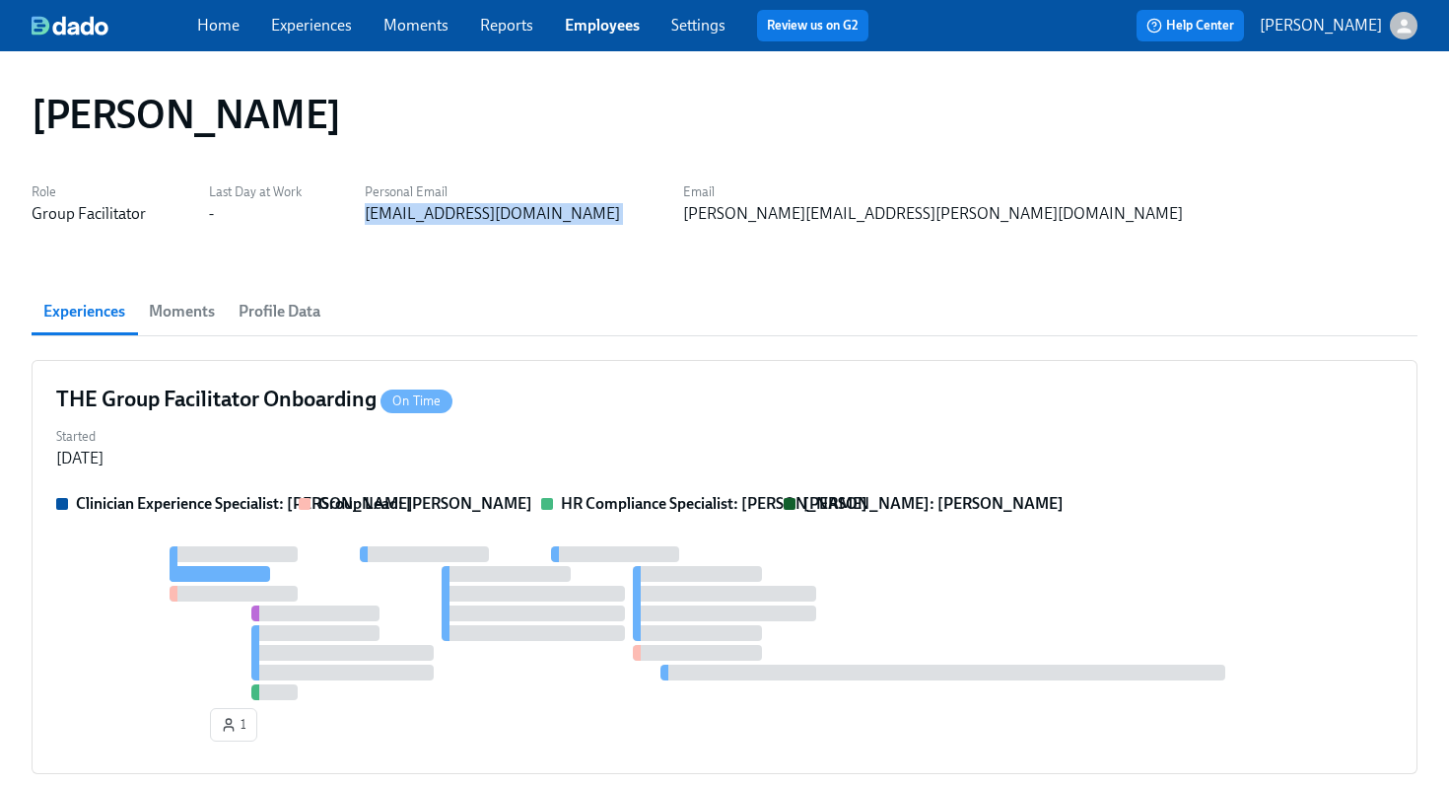
click at [493, 212] on div "lucasejoyal@gmail.com" at bounding box center [492, 214] width 255 height 22
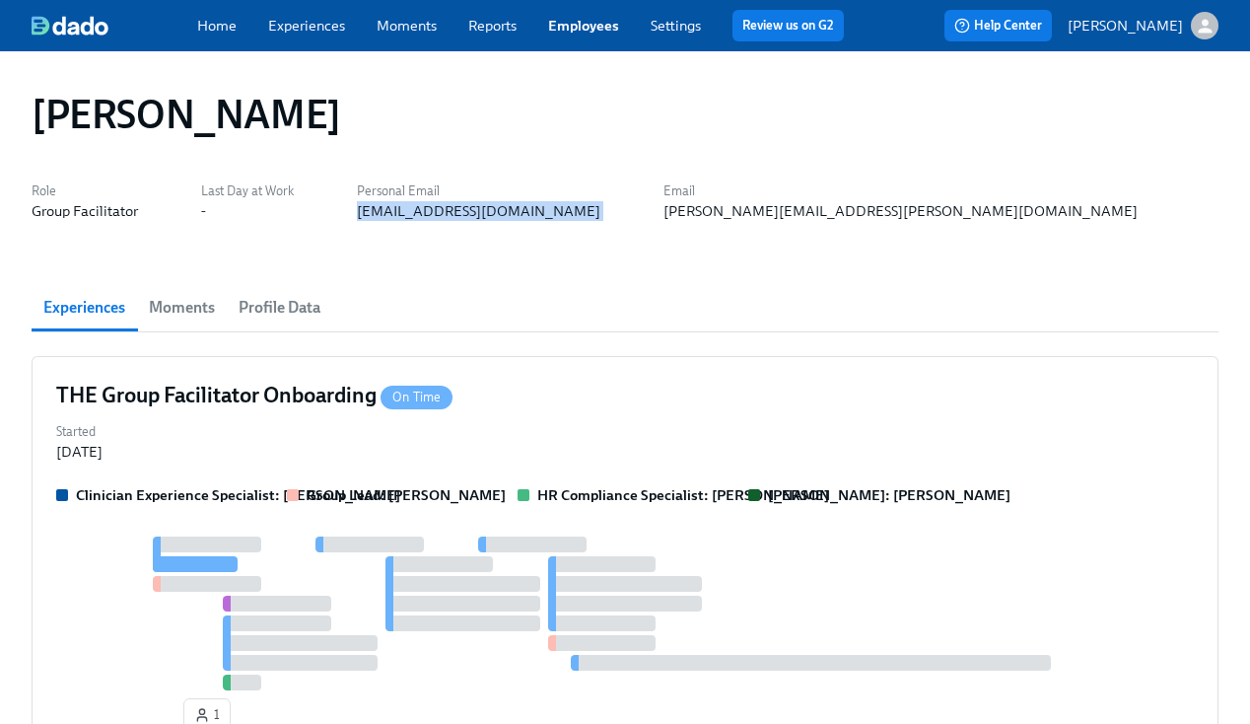
click at [582, 28] on link "Employees" at bounding box center [583, 26] width 71 height 18
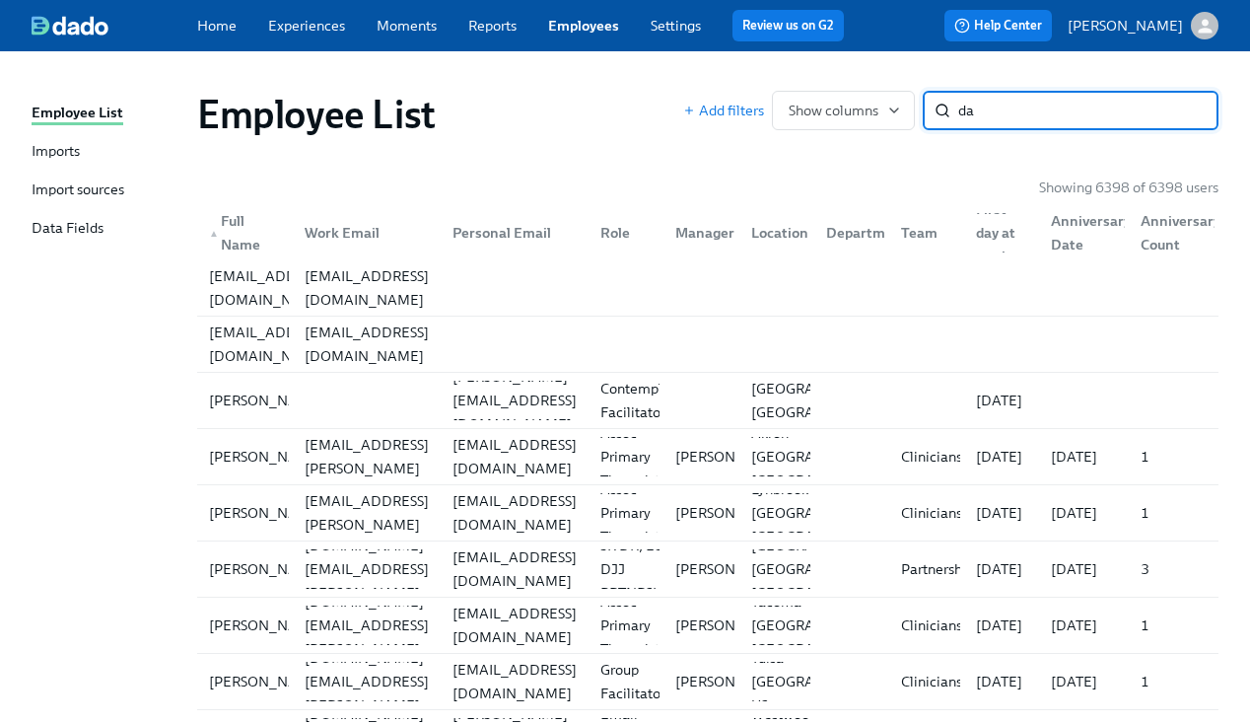
type input "d"
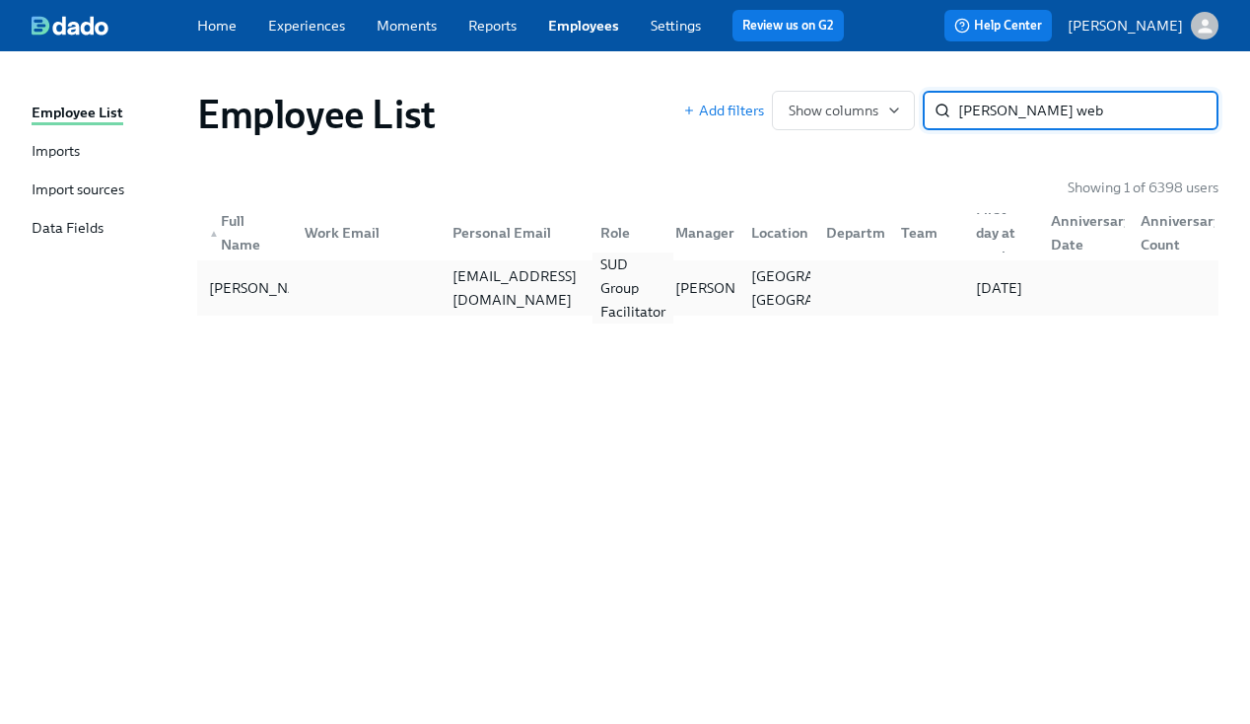
type input "broderick web"
click at [621, 296] on div "SUD Group Facilitator" at bounding box center [632, 287] width 81 height 71
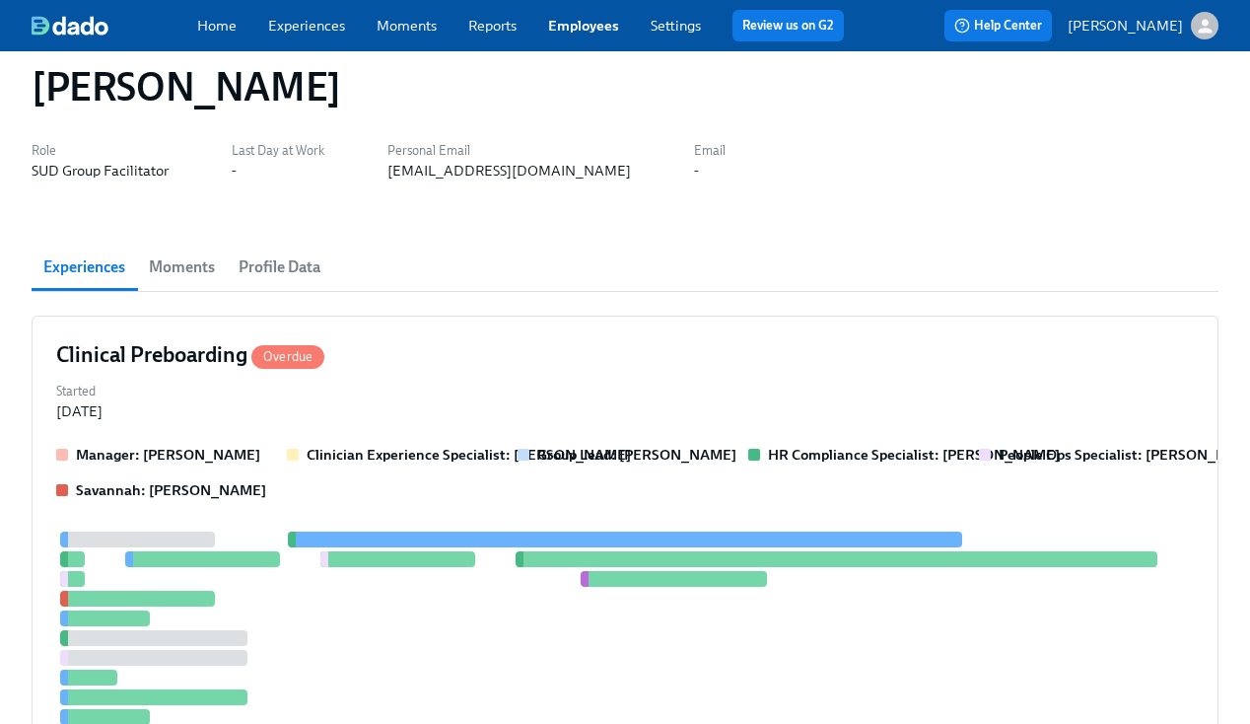
scroll to position [42, 0]
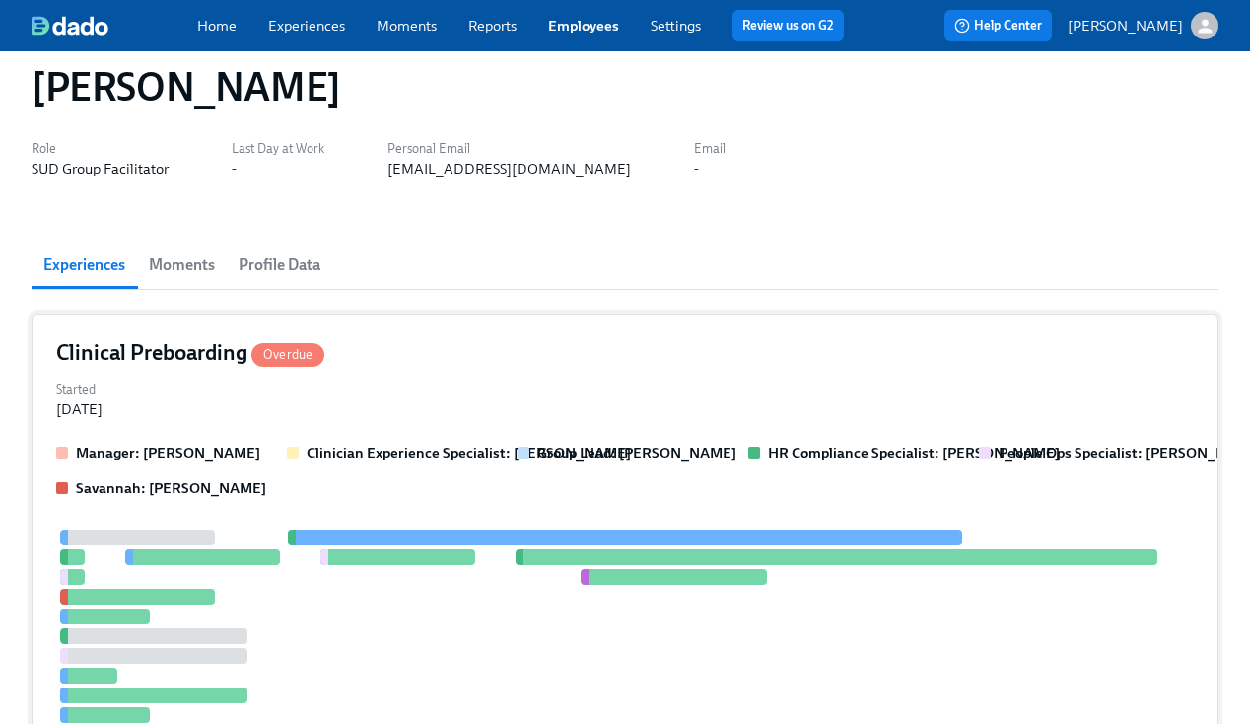
click at [652, 408] on div "Started Aug 12, 2025" at bounding box center [625, 397] width 1138 height 43
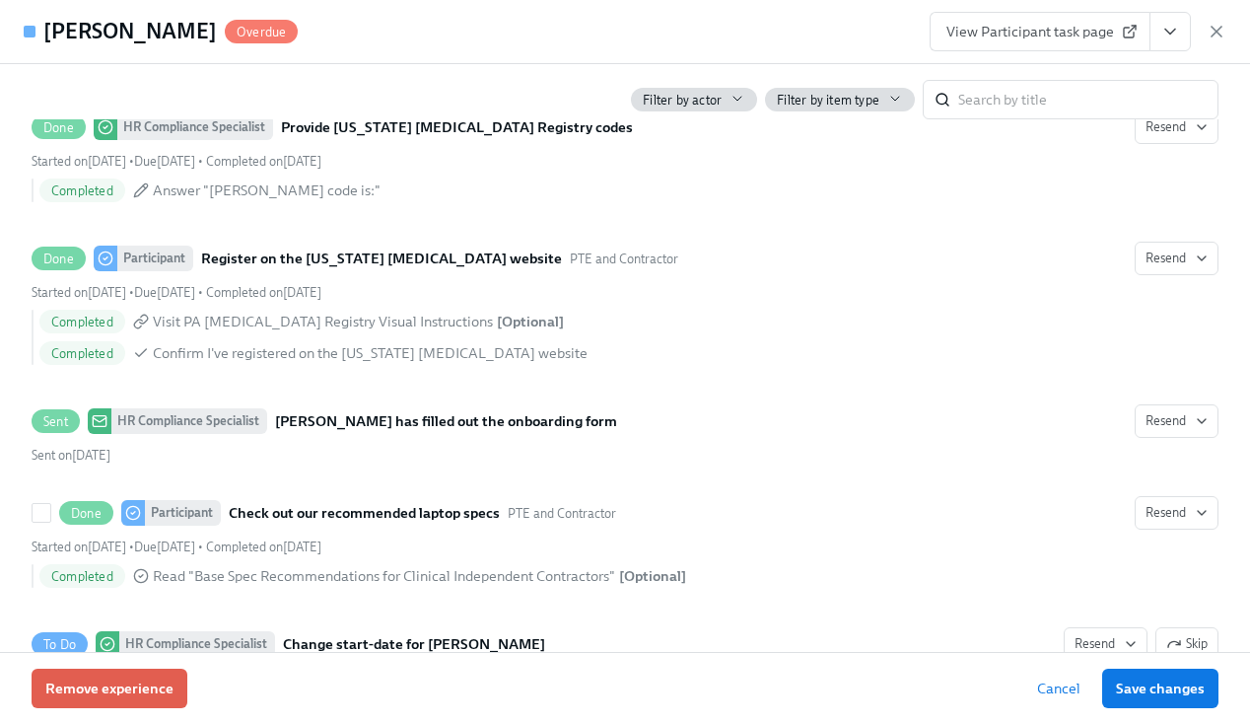
scroll to position [3738, 0]
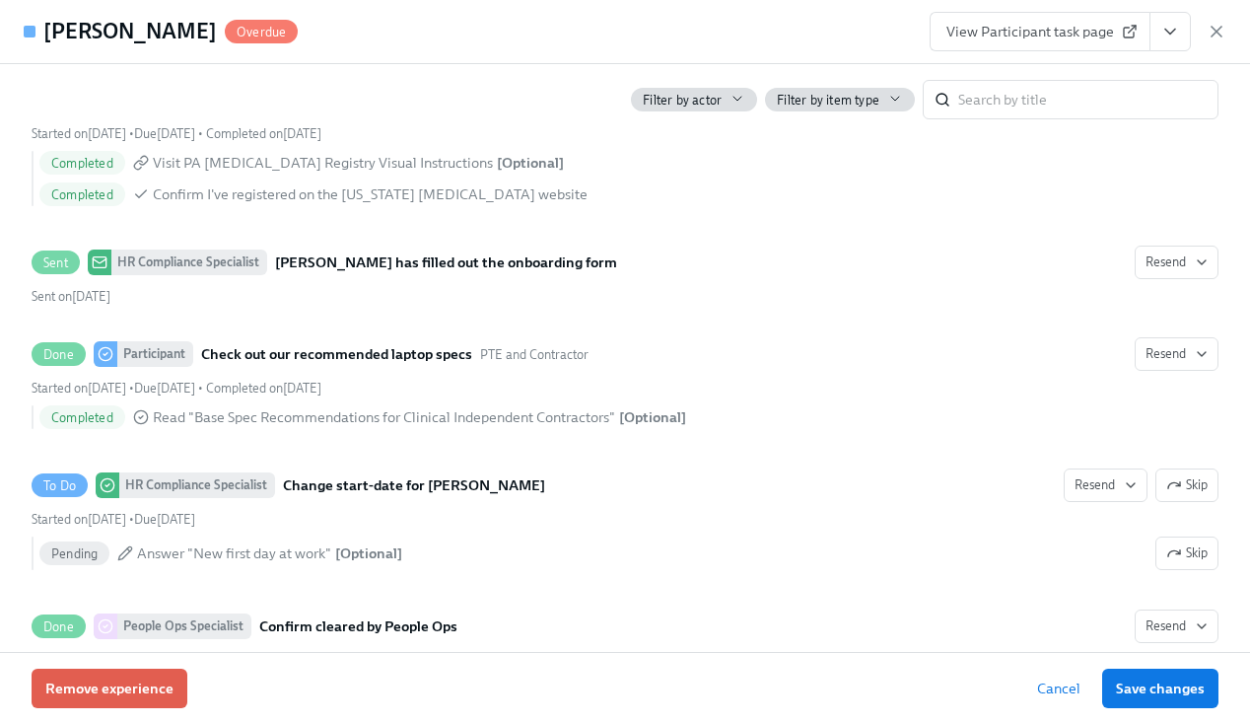
click at [1199, 72] on div "Filter by actor Filter by item type ​" at bounding box center [625, 91] width 1187 height 55
click at [1215, 39] on icon "button" at bounding box center [1217, 32] width 20 height 20
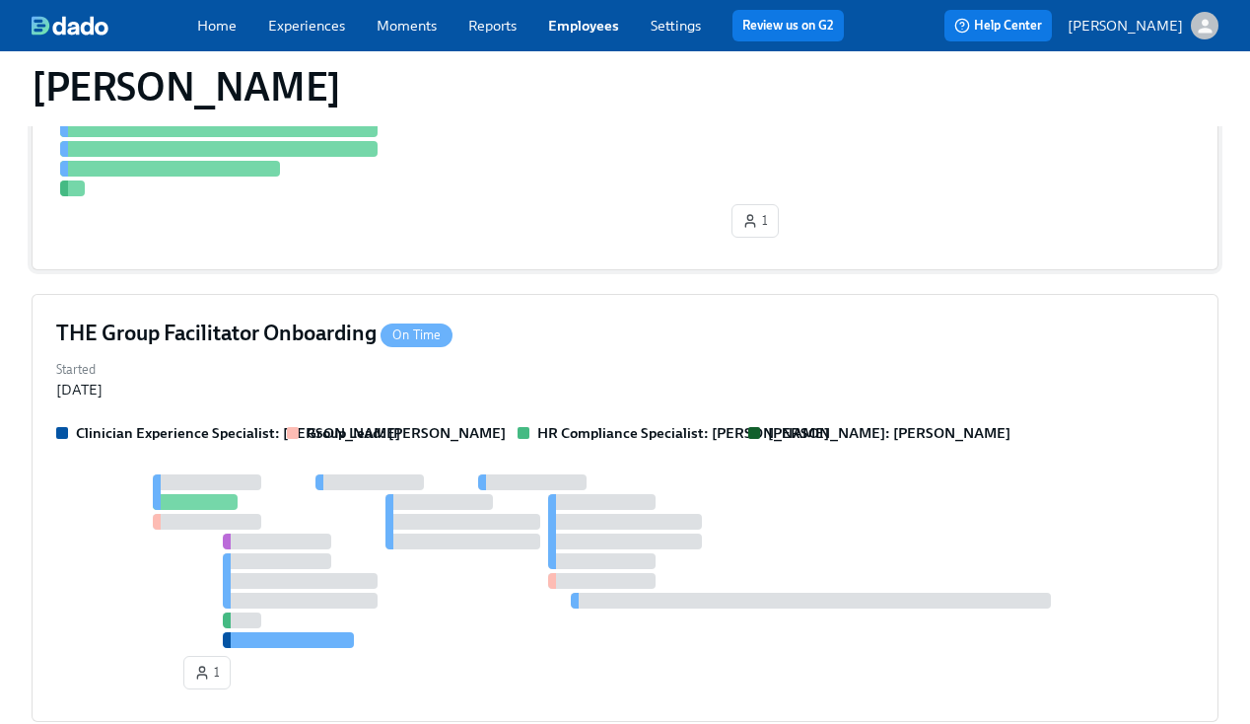
scroll to position [682, 0]
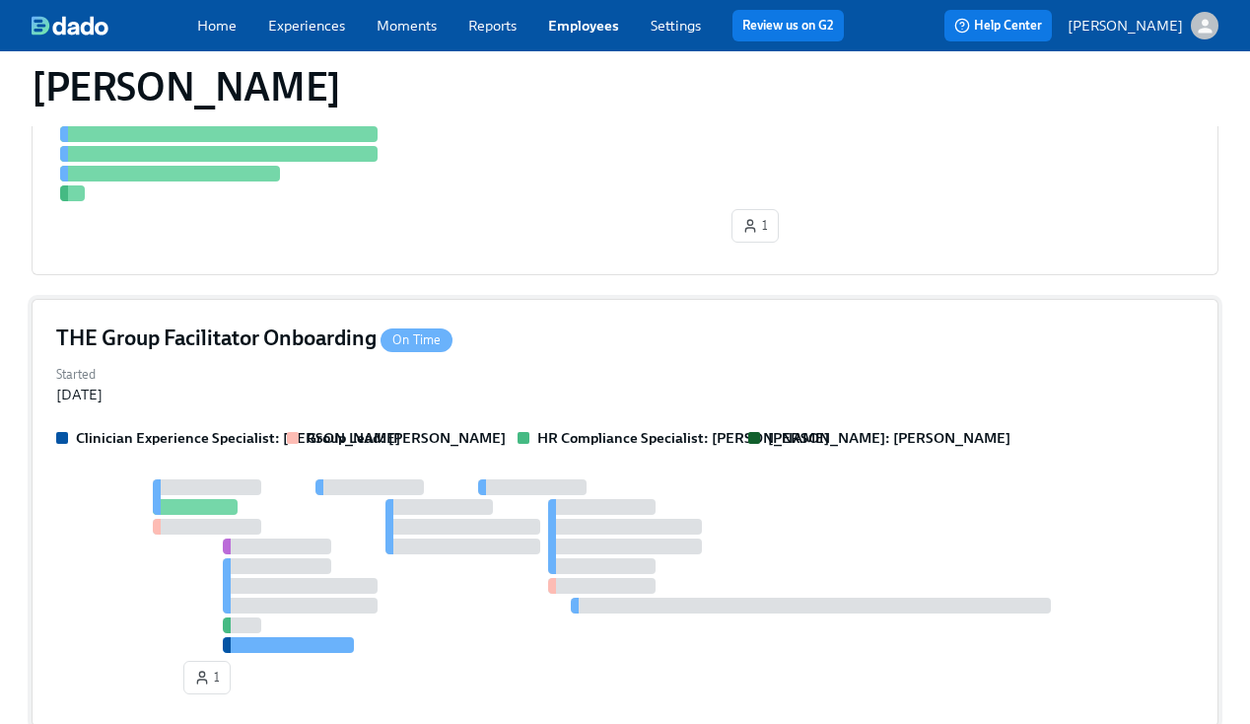
click at [751, 358] on div "THE Group Facilitator Onboarding On Time Started Aug 28, 2025 Clinician Experie…" at bounding box center [625, 513] width 1187 height 428
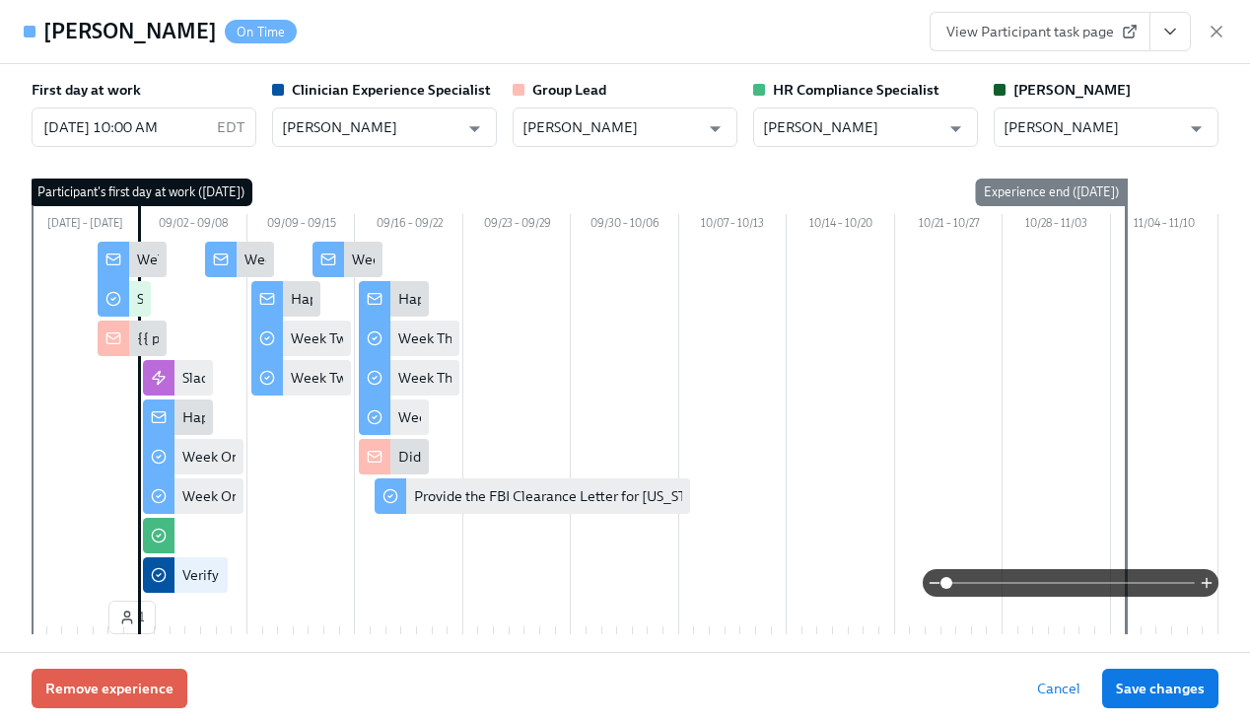
click at [1218, 79] on div "First day at work 09/02/2025 10:00 AM EDT ​ Clinician Experience Specialist Kee…" at bounding box center [625, 358] width 1250 height 588
click at [704, 70] on div "First day at work 09/02/2025 10:00 AM EDT ​ Clinician Experience Specialist Kee…" at bounding box center [625, 358] width 1250 height 588
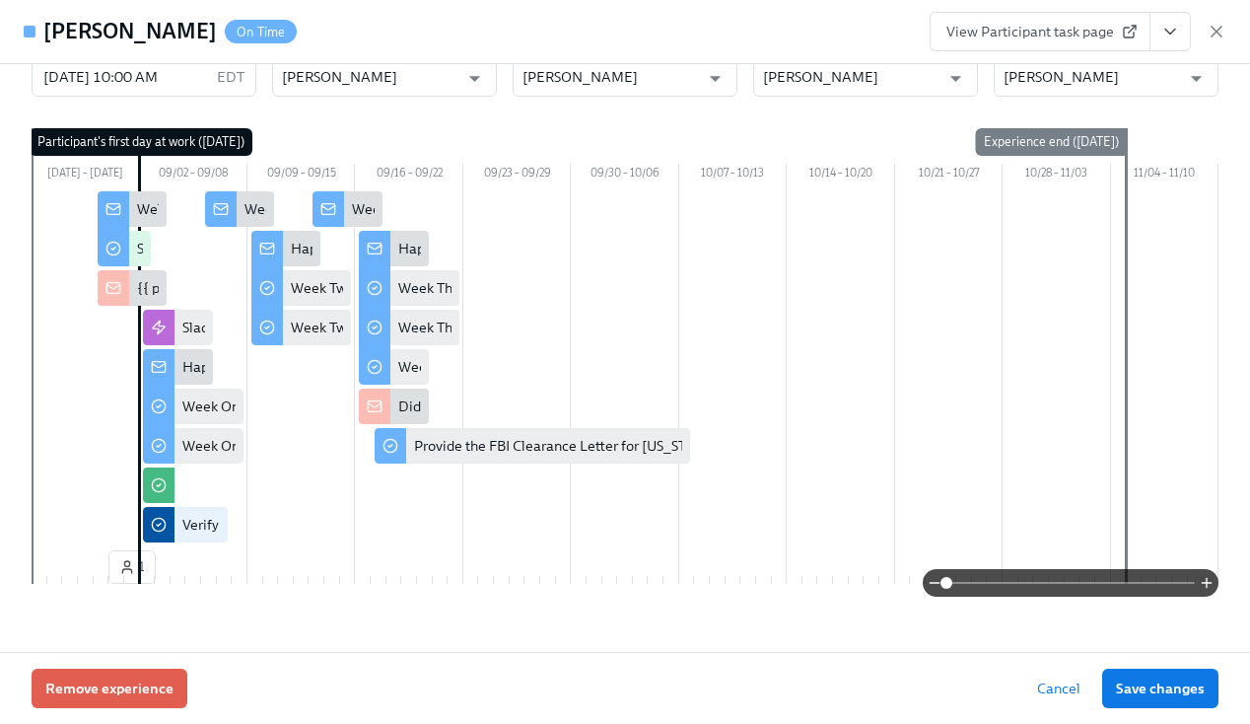
scroll to position [0, 0]
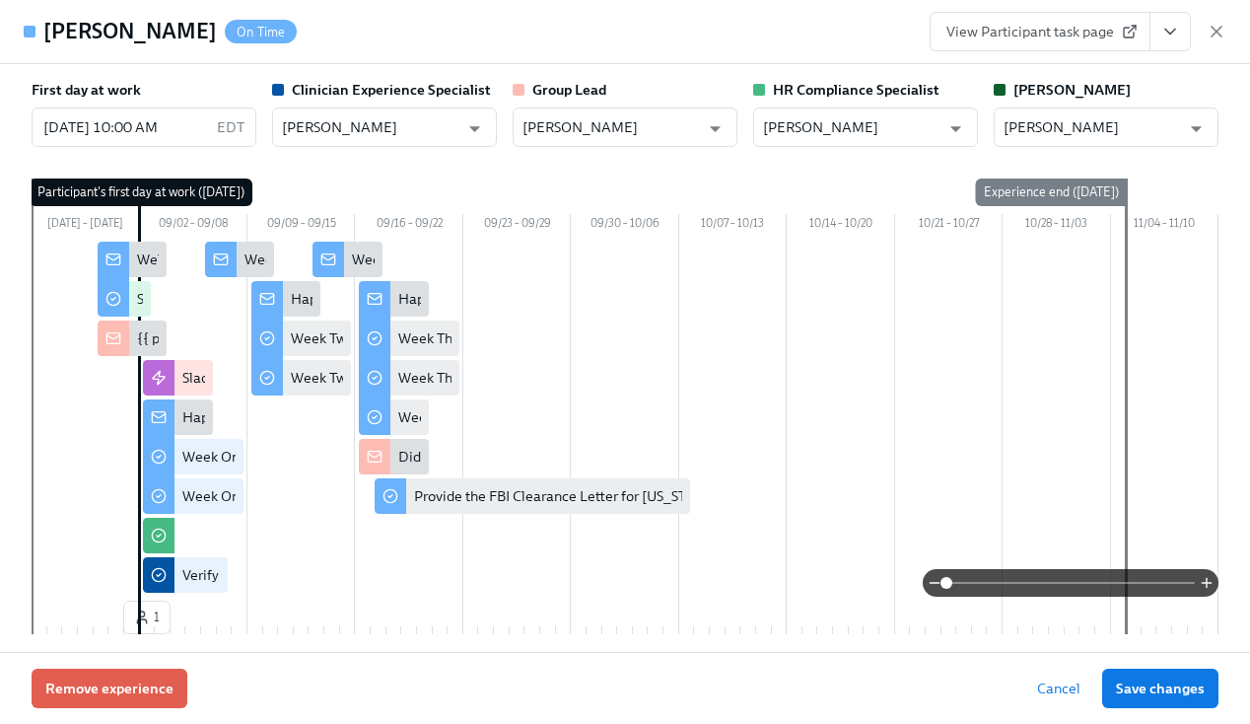
click at [1217, 17] on div "View Participant task page" at bounding box center [1078, 31] width 297 height 39
click at [1217, 22] on icon "button" at bounding box center [1217, 32] width 20 height 20
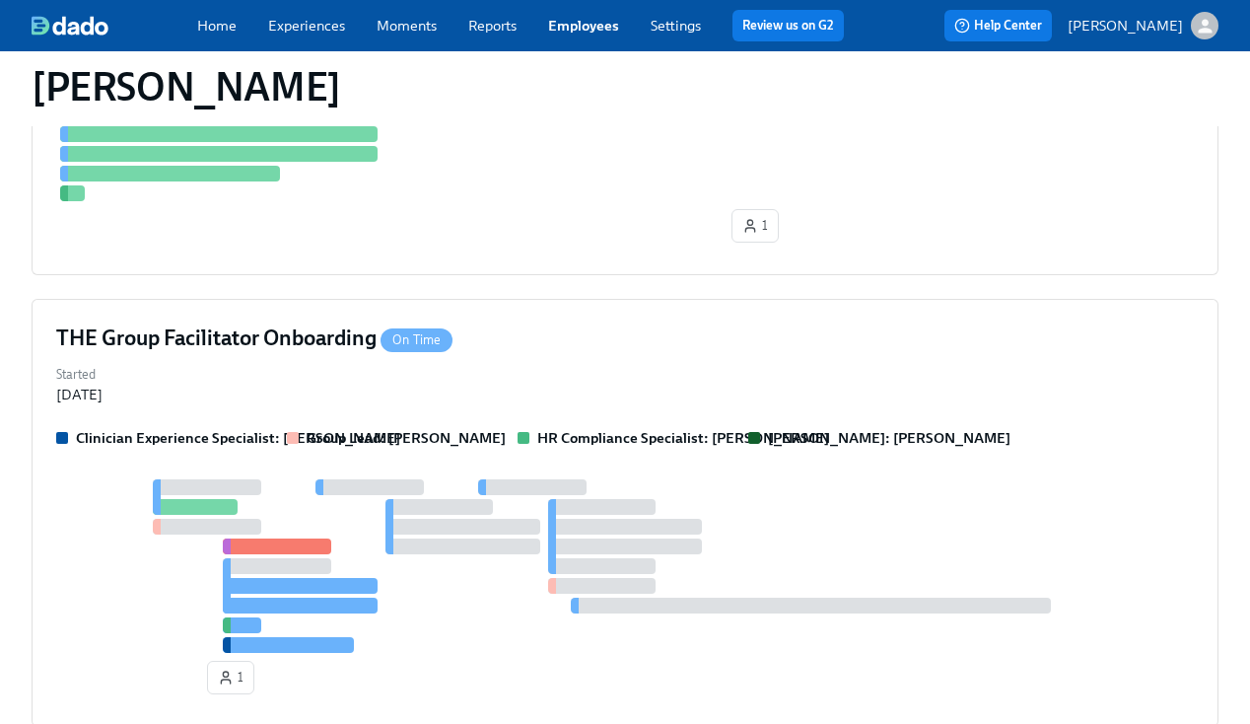
click at [595, 20] on link "Employees" at bounding box center [583, 26] width 71 height 18
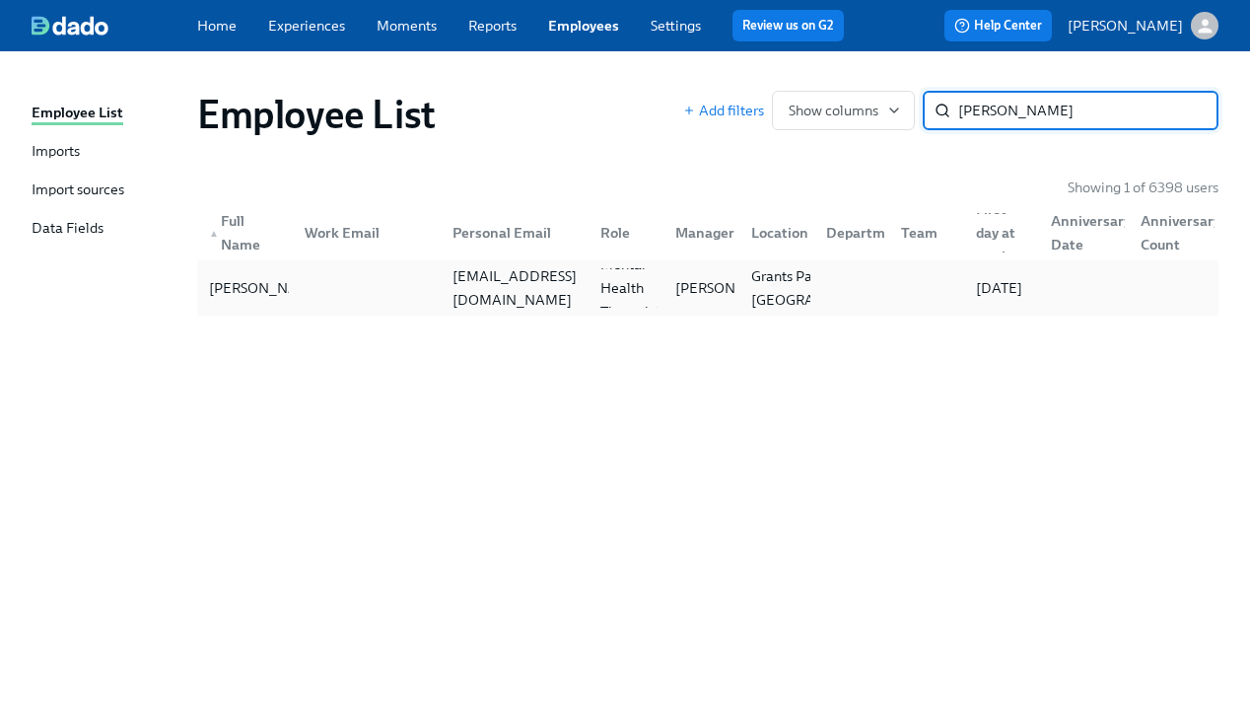
type input "sarah kell"
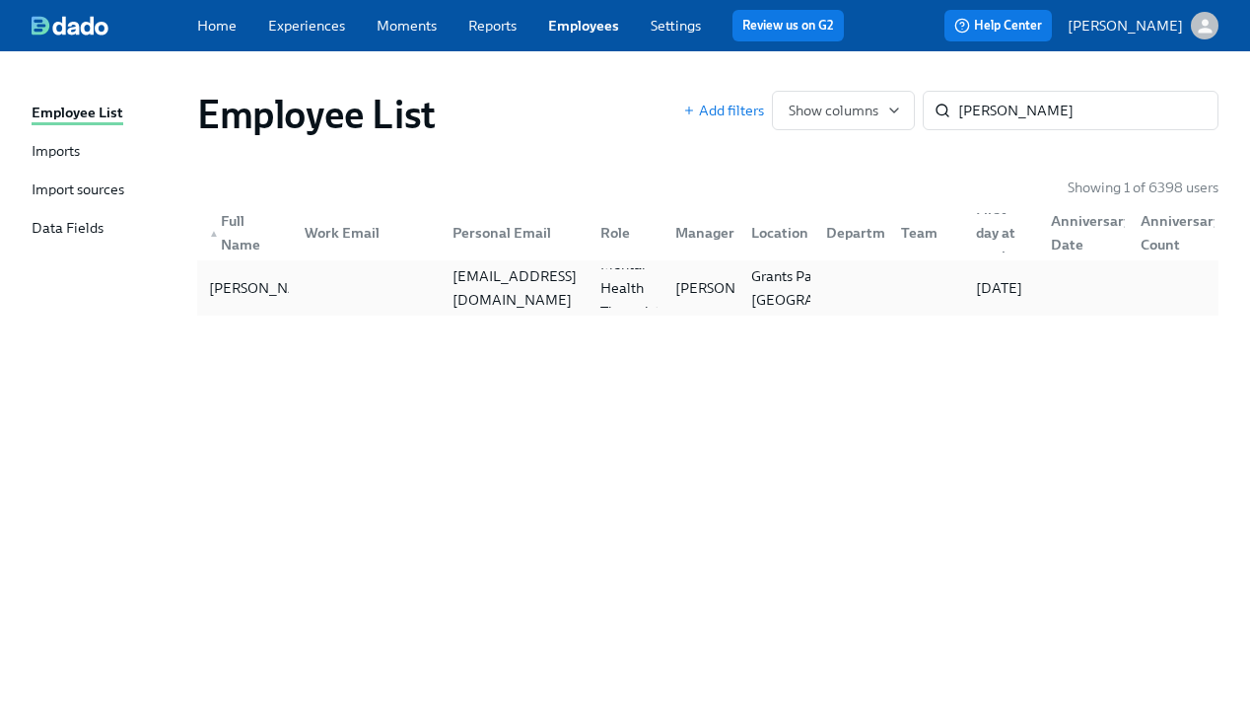
click at [733, 309] on div "Sarah Kellogg slkostrna@gmail.com Licensed Mental Health Therapist (Oregon) Ery…" at bounding box center [707, 287] width 1021 height 55
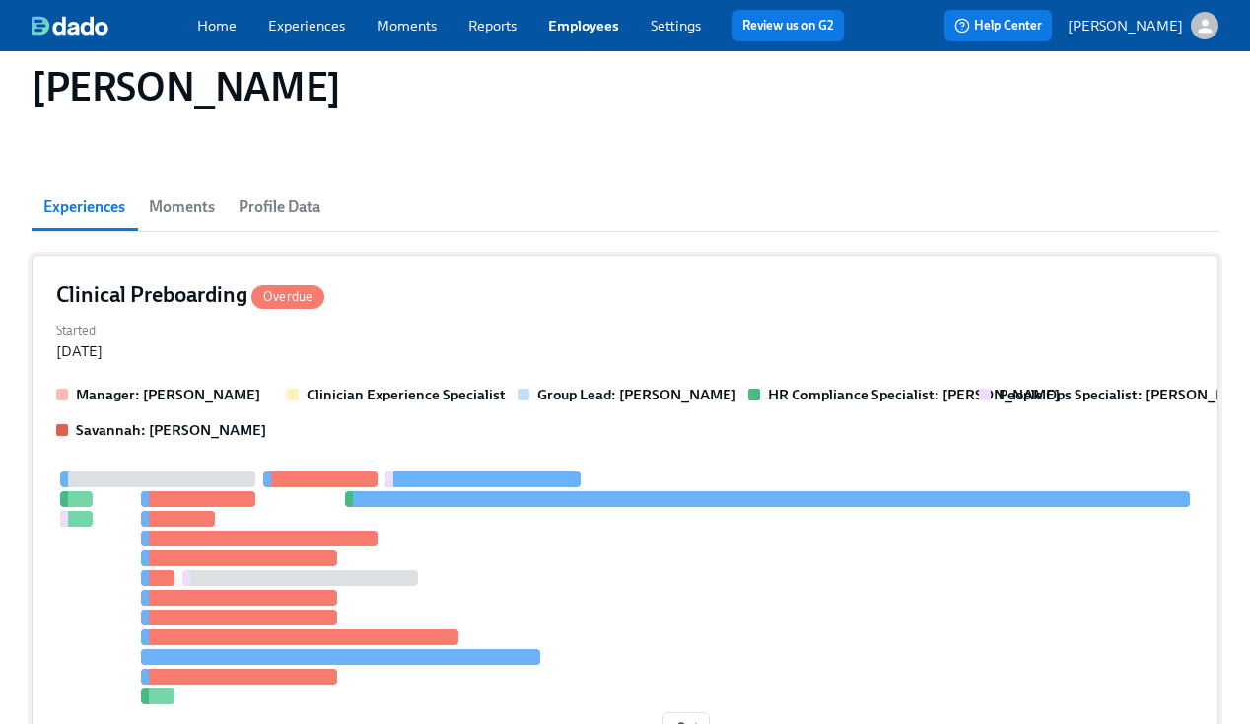
scroll to position [108, 0]
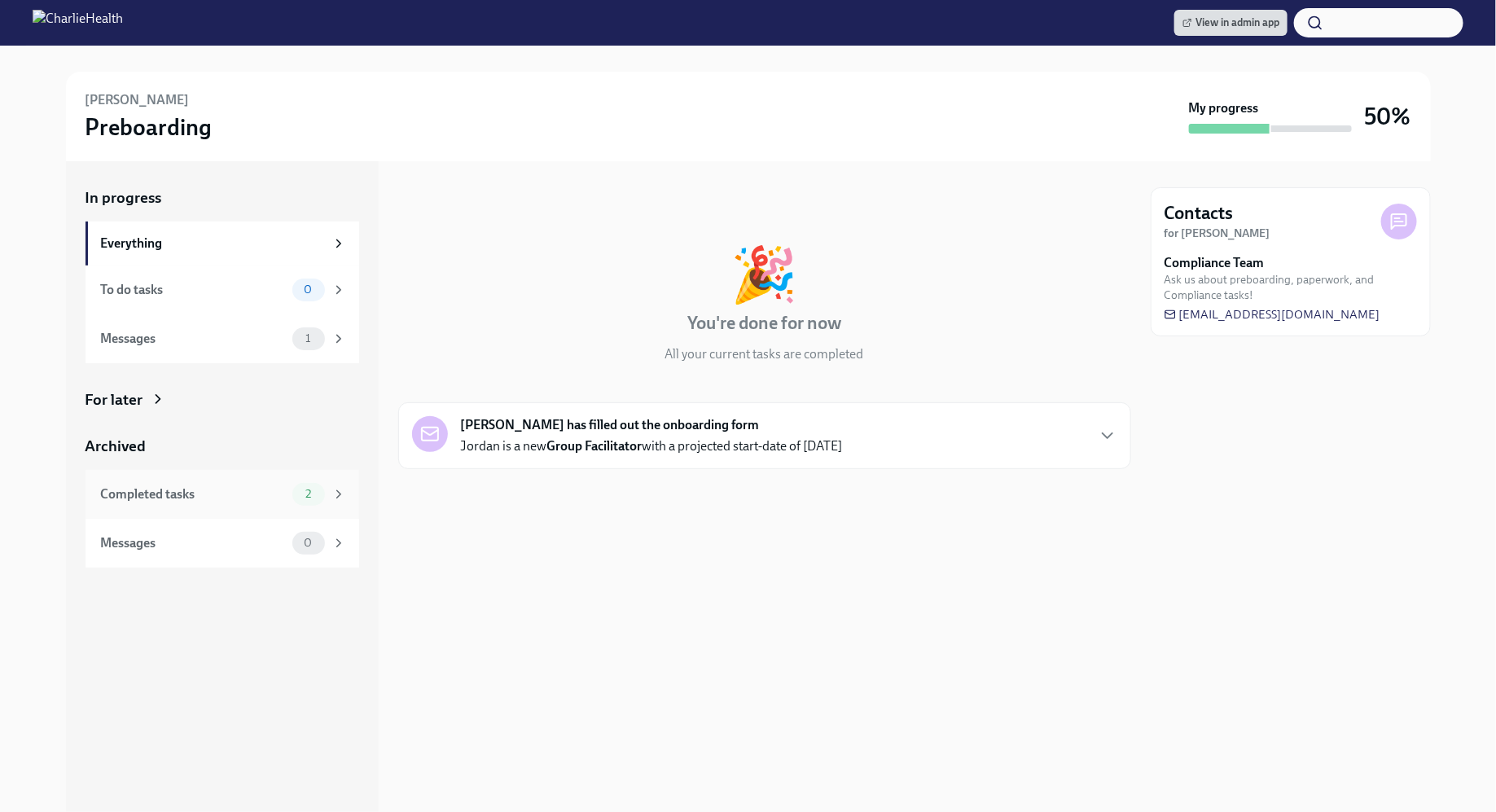
click at [306, 487] on div "2" at bounding box center [308, 495] width 32 height 23
